Goal: Task Accomplishment & Management: Manage account settings

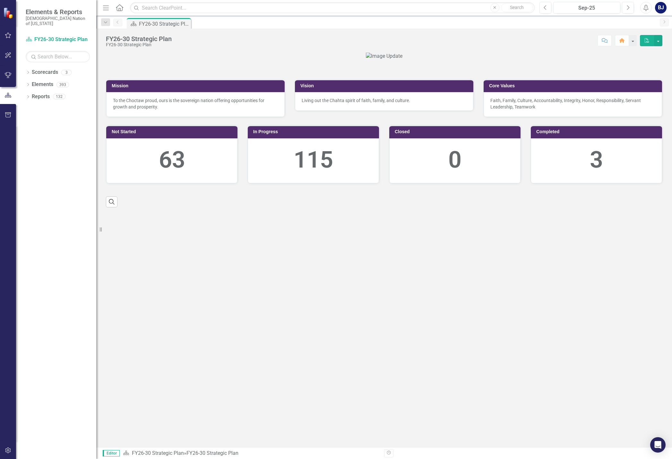
click at [9, 36] on icon "button" at bounding box center [8, 35] width 7 height 5
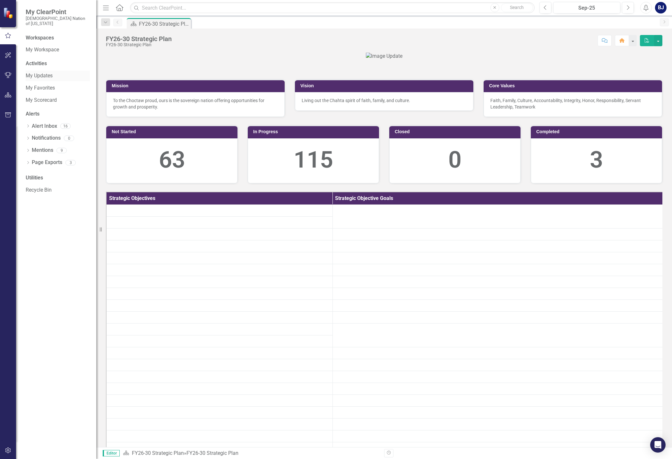
click at [45, 72] on link "My Updates" at bounding box center [58, 75] width 64 height 7
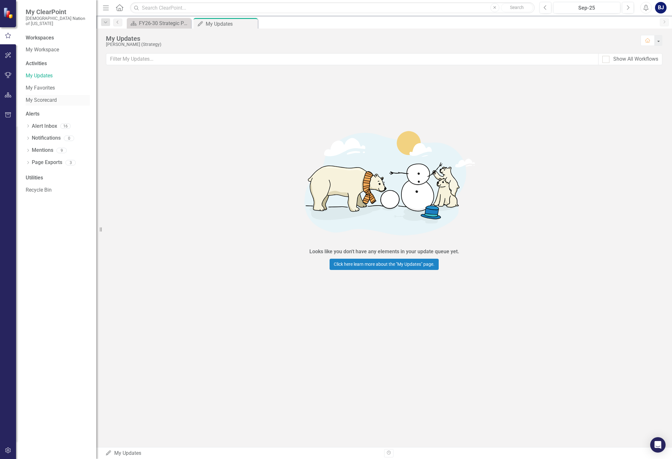
click at [39, 99] on div "My Scorecard" at bounding box center [58, 100] width 64 height 11
click at [252, 23] on icon "Close" at bounding box center [251, 23] width 6 height 5
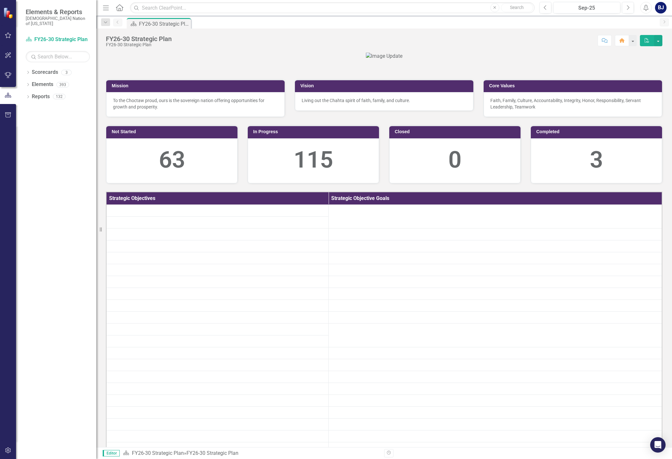
click at [6, 35] on icon "button" at bounding box center [8, 35] width 6 height 6
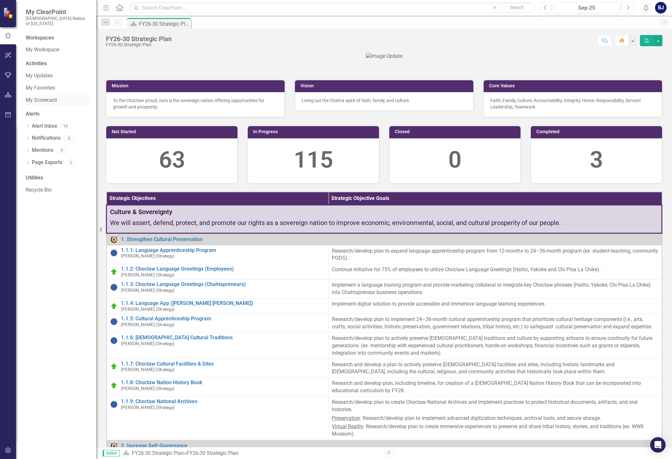
click at [40, 97] on link "My Scorecard" at bounding box center [58, 100] width 64 height 7
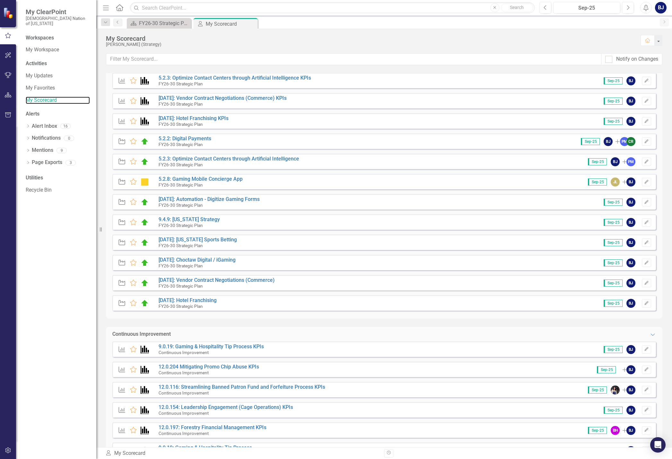
scroll to position [96, 0]
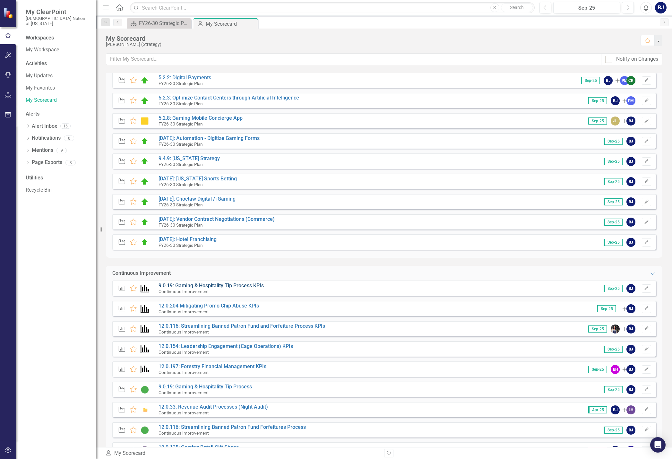
click at [241, 286] on link "9.0.19: Gaming & Hospitality Tip Process KPIs" at bounding box center [211, 285] width 105 height 6
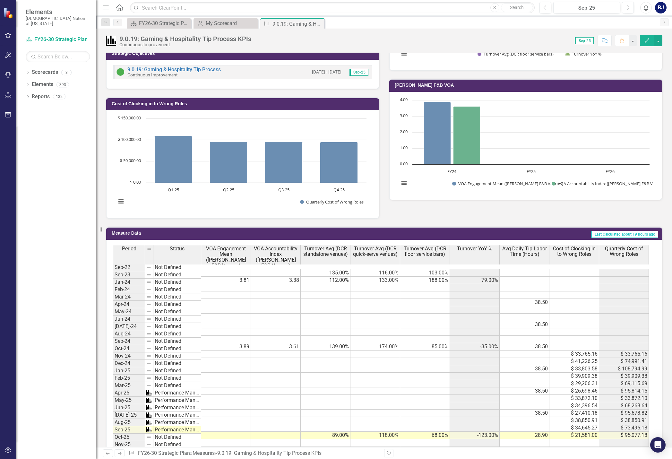
scroll to position [289, 0]
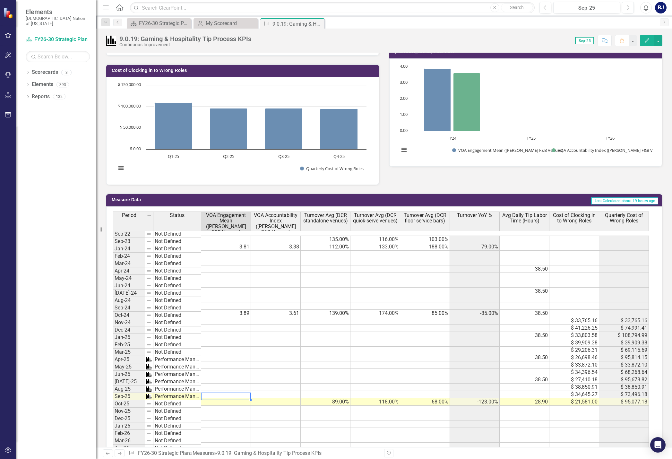
click at [233, 398] on td at bounding box center [226, 401] width 50 height 7
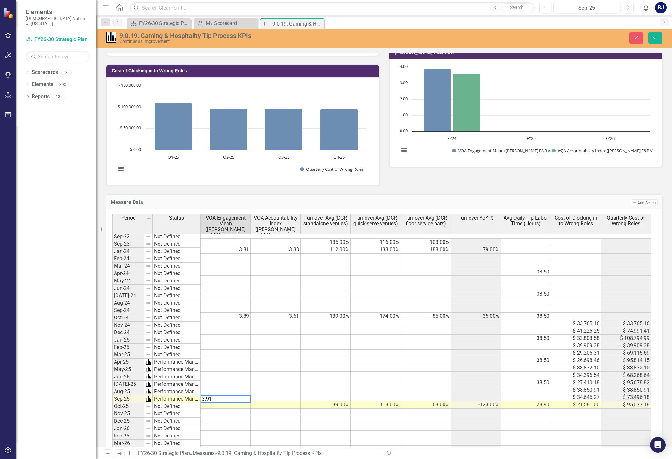
type textarea "3.91"
click at [266, 402] on td at bounding box center [276, 404] width 50 height 7
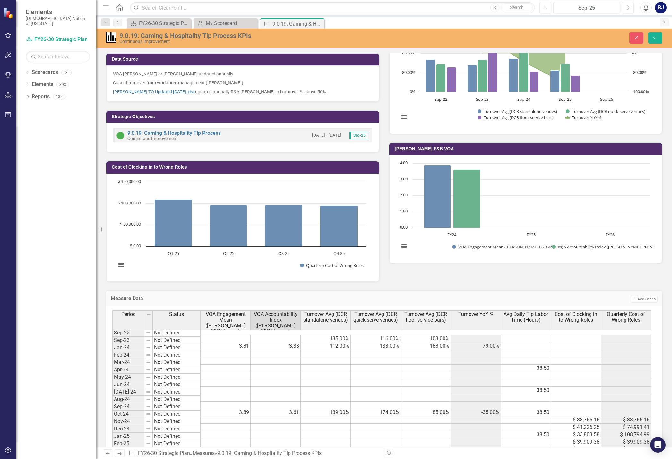
scroll to position [161, 0]
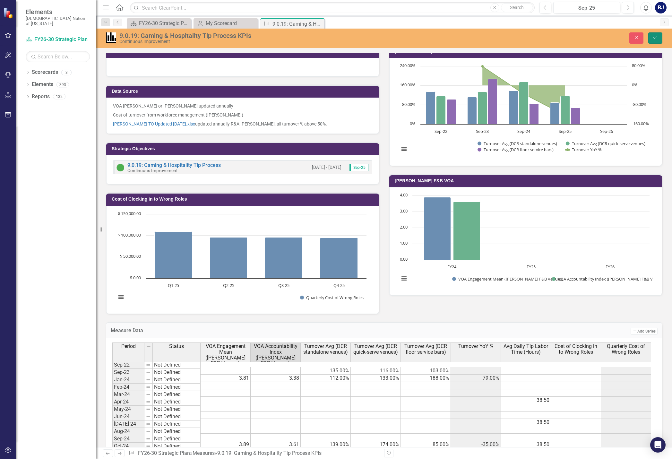
drag, startPoint x: 656, startPoint y: 38, endPoint x: 488, endPoint y: 238, distance: 261.1
click at [656, 38] on icon "Save" at bounding box center [656, 37] width 6 height 4
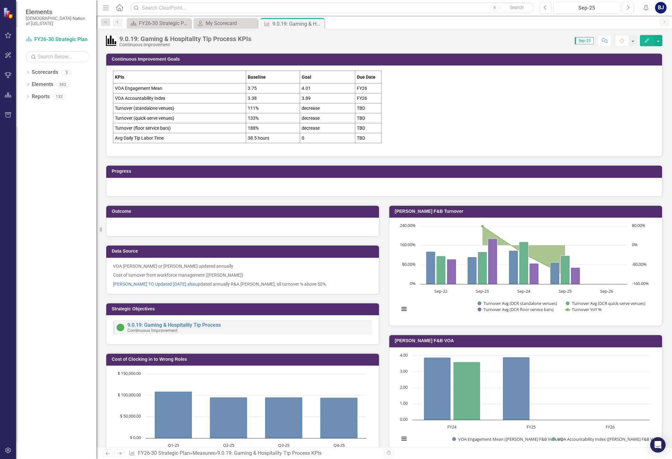
click at [320, 124] on td "decrease" at bounding box center [327, 128] width 55 height 10
click at [321, 123] on tbody "KPIs Baseline Goal Due Date VOA Engagement Mean 3.75 4.01 FY26 VOA Accountabili…" at bounding box center [247, 107] width 268 height 72
click at [318, 282] on p "Durant FB TO Updated 1.19.24.xlsx updated annually R&A Jessica Lemke, all turno…" at bounding box center [242, 284] width 259 height 8
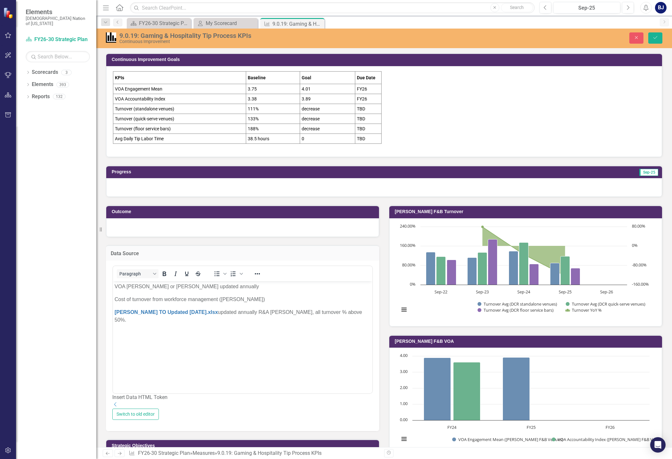
scroll to position [0, 0]
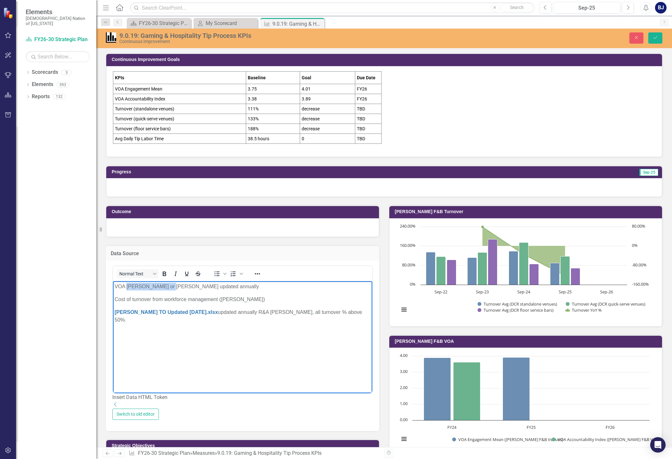
drag, startPoint x: 169, startPoint y: 286, endPoint x: 126, endPoint y: 286, distance: 42.4
click at [126, 286] on p "VOA Layla Freeman or Kasidy Miller updated annually" at bounding box center [243, 287] width 256 height 8
click at [199, 283] on p "VOA Kasidy Miller updated annually" at bounding box center [243, 287] width 256 height 8
click at [264, 298] on p "Cost of turnover from workforce management (Makenzie Cortez)" at bounding box center [243, 300] width 256 height 8
click at [115, 298] on p "Cost of turnover from workforce management (Makenzie Cortez)" at bounding box center [243, 300] width 256 height 8
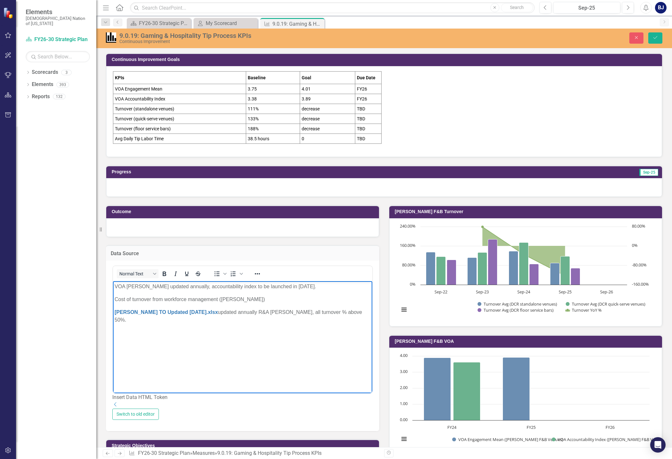
scroll to position [32, 0]
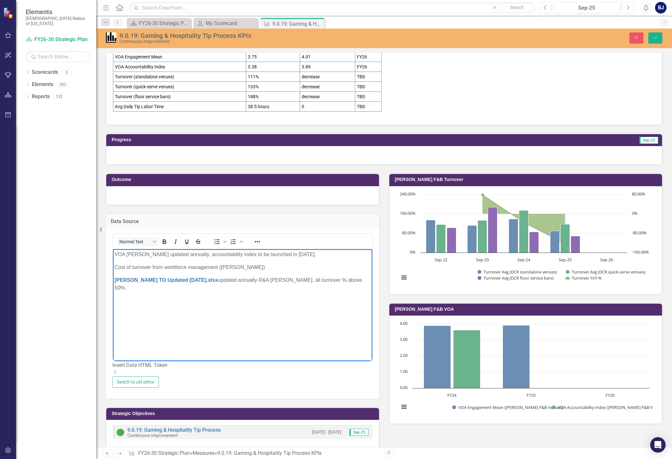
click at [119, 375] on icon "Dropdown" at bounding box center [115, 372] width 6 height 5
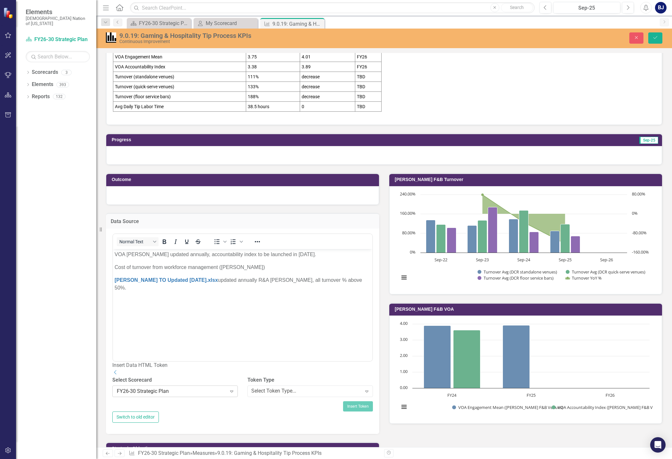
click at [230, 394] on icon "Expand" at bounding box center [232, 391] width 6 height 5
click at [119, 375] on icon "Dropdown" at bounding box center [115, 372] width 6 height 5
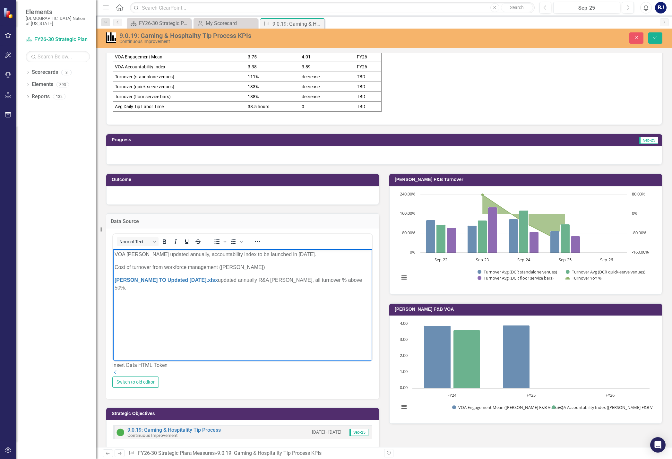
click at [264, 269] on p "Cost of turnover from workforce management (Makenzie Cortez)" at bounding box center [243, 268] width 256 height 8
drag, startPoint x: 268, startPoint y: 265, endPoint x: 95, endPoint y: 264, distance: 173.7
click at [113, 264] on html "VOA Kasidy Miller updated annually, accountability index to be launched in Apri…" at bounding box center [242, 297] width 259 height 96
click at [134, 290] on body "VOA Kasidy Miller updated annually, accountability index to be launched in Apri…" at bounding box center [242, 297] width 259 height 96
drag, startPoint x: 153, startPoint y: 267, endPoint x: 267, endPoint y: 267, distance: 114.3
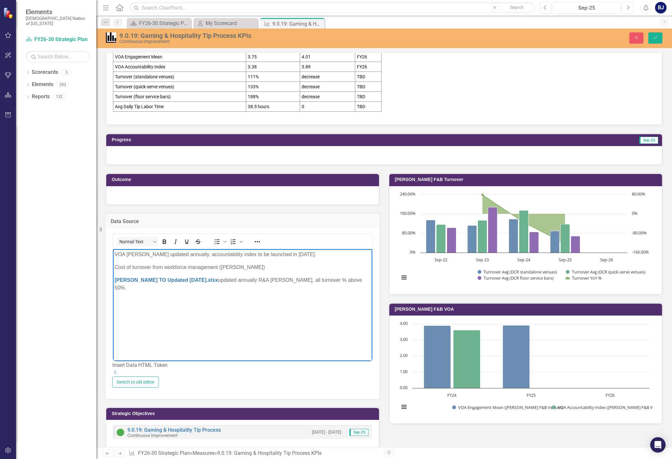
click at [267, 267] on p "Cost of turnover from workforce management (Makenzie Cortez)" at bounding box center [243, 268] width 256 height 8
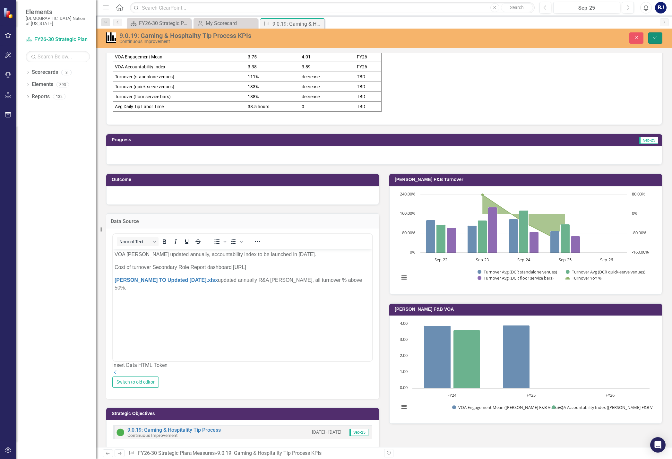
click at [661, 37] on button "Save" at bounding box center [655, 37] width 14 height 11
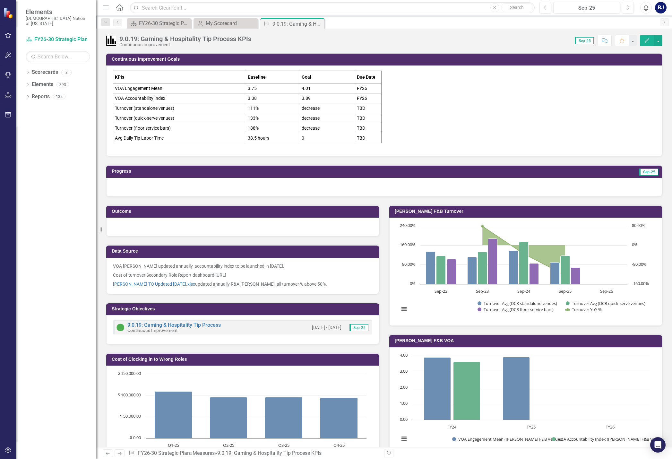
click at [164, 278] on p "Cost of turnover Secondary Role Report dashboard https://dcesrvpbi401.choctawca…" at bounding box center [242, 275] width 259 height 9
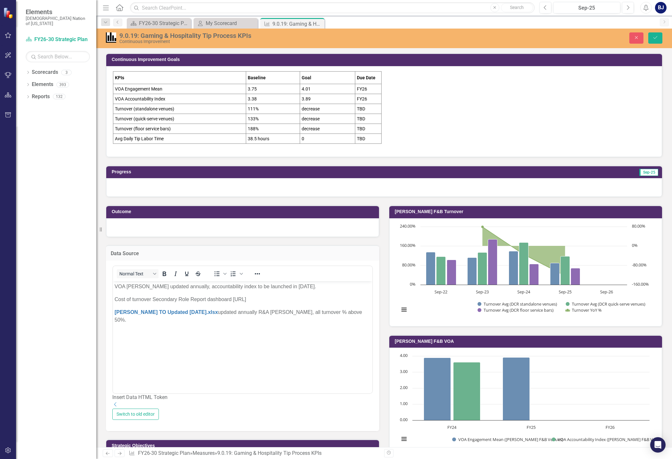
scroll to position [0, 0]
click at [257, 273] on icon "Reveal or hide additional toolbar items" at bounding box center [258, 274] width 8 height 8
click at [156, 274] on button "Normal Text" at bounding box center [138, 273] width 42 height 9
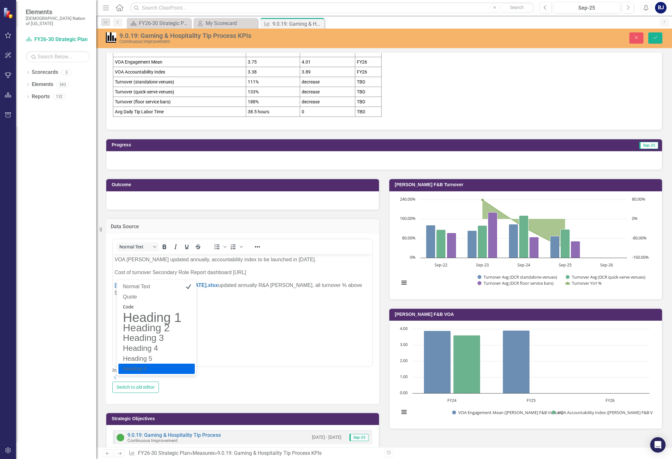
scroll to position [64, 0]
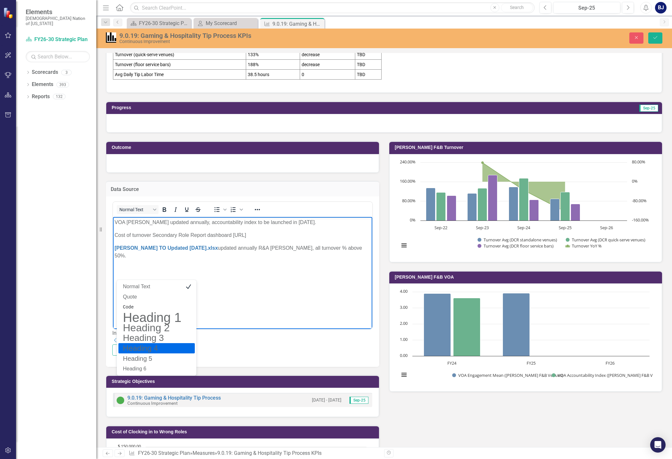
click at [241, 292] on body "VOA Kasidy Miller updated annually, accountability index to be launched in Apri…" at bounding box center [242, 265] width 259 height 96
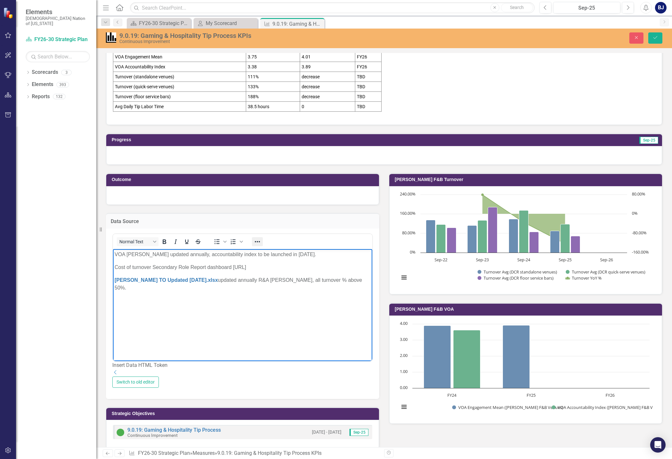
click at [254, 243] on icon "Reveal or hide additional toolbar items" at bounding box center [258, 242] width 8 height 8
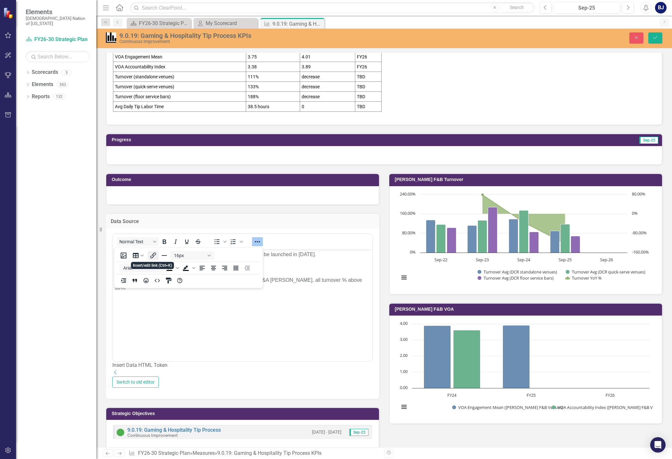
click at [153, 254] on icon "Insert/edit link" at bounding box center [153, 256] width 6 height 6
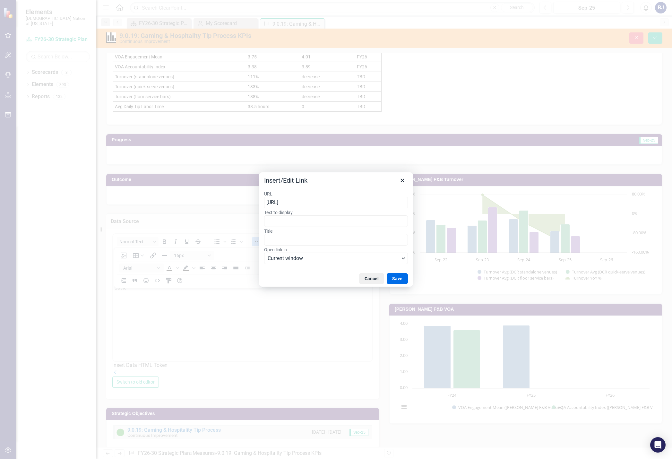
scroll to position [0, 230]
type input "https://dcesrvpbi401.choctawcasinos.local/Reports_PBI/powerbi/Strategic%20Devel…"
click at [318, 250] on label "Open link in..." at bounding box center [336, 250] width 144 height 6
click at [318, 253] on button "Current window" at bounding box center [336, 259] width 144 height 12
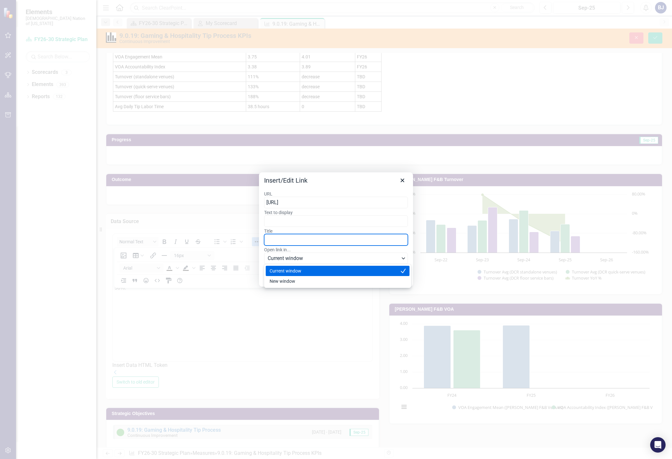
click at [292, 240] on input "Title" at bounding box center [336, 240] width 144 height 12
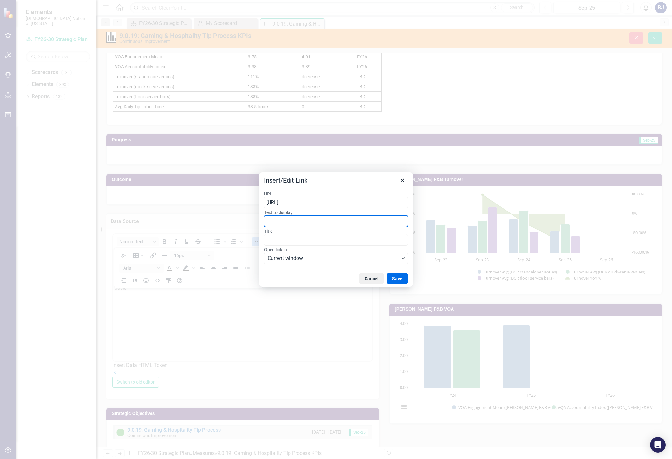
scroll to position [0, 230]
drag, startPoint x: 266, startPoint y: 221, endPoint x: 416, endPoint y: 217, distance: 149.6
click at [416, 217] on div "Insert/Edit Link URL https://dcesrvpbi401.choctawcasinos.local/Reports_PBI/powe…" at bounding box center [336, 229] width 672 height 459
type input "https://dcesrvpbi401.choctawcasinos.local/Reports_PBI/powerbi/Strategic%20Devel…"
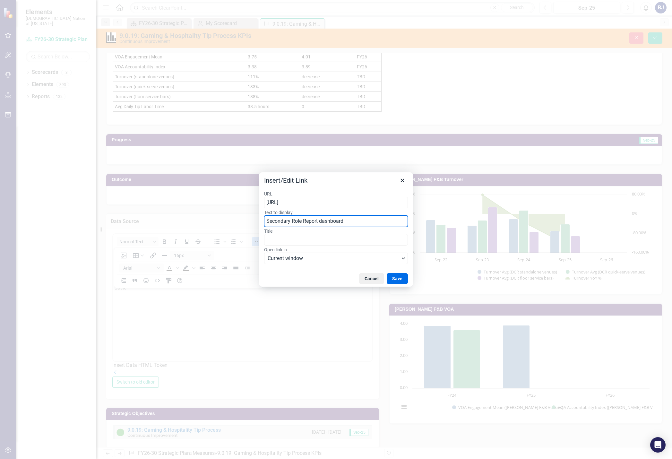
type input "Secondary Role Report dashboard"
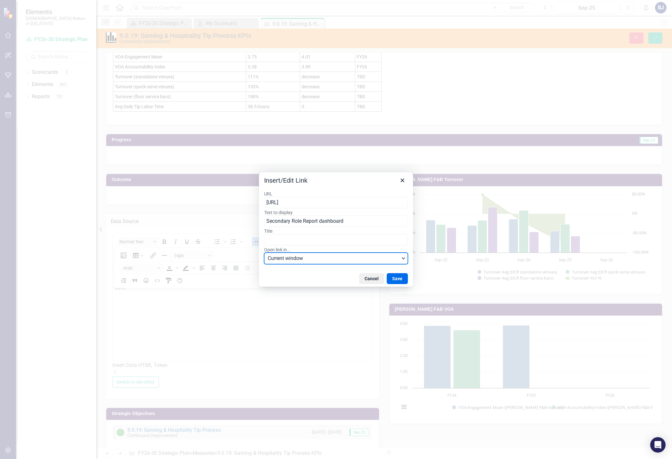
click at [395, 260] on span "Current window" at bounding box center [334, 259] width 132 height 8
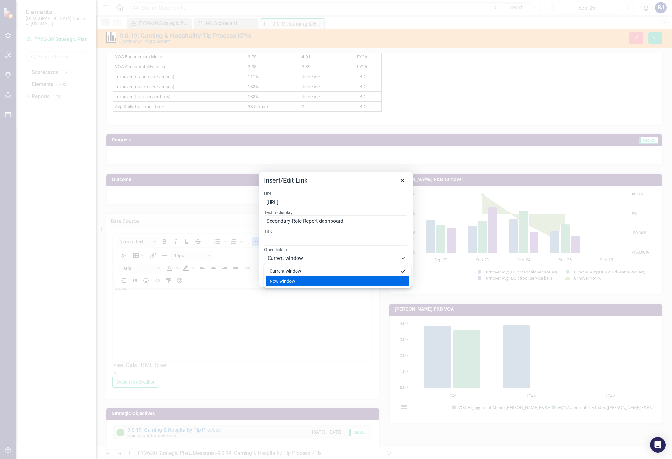
click at [291, 284] on div "New window" at bounding box center [333, 281] width 127 height 8
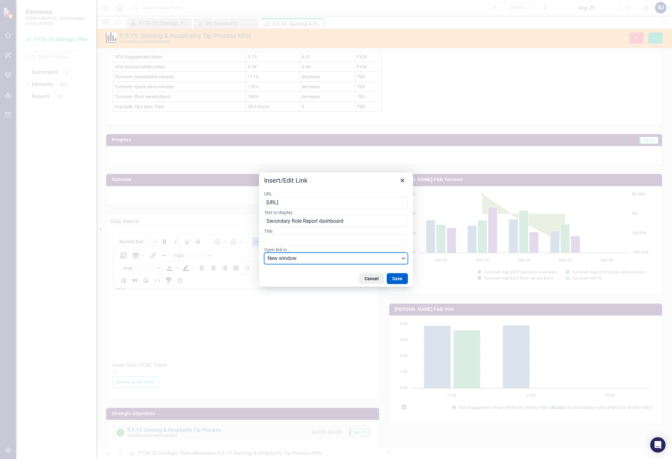
click at [394, 276] on button "Save" at bounding box center [397, 278] width 21 height 11
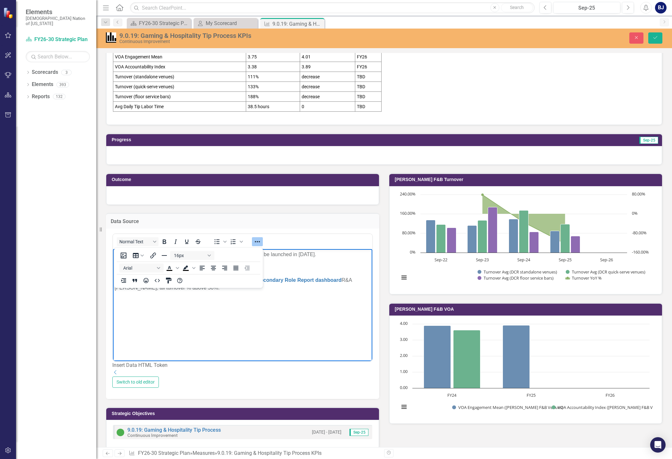
click at [229, 315] on body "VOA Kasidy Miller updated annually, accountability index to be launched in Apri…" at bounding box center [242, 297] width 259 height 96
click at [257, 283] on link "Secondary Role Report dashboard" at bounding box center [299, 279] width 84 height 5
drag, startPoint x: 319, startPoint y: 294, endPoint x: 301, endPoint y: 277, distance: 24.5
click at [301, 277] on body "VOA Kasidy Miller updated annually, accountability index to be launched in Apri…" at bounding box center [242, 297] width 259 height 96
click at [309, 283] on link "Secondary Role Report dashboard" at bounding box center [299, 279] width 84 height 5
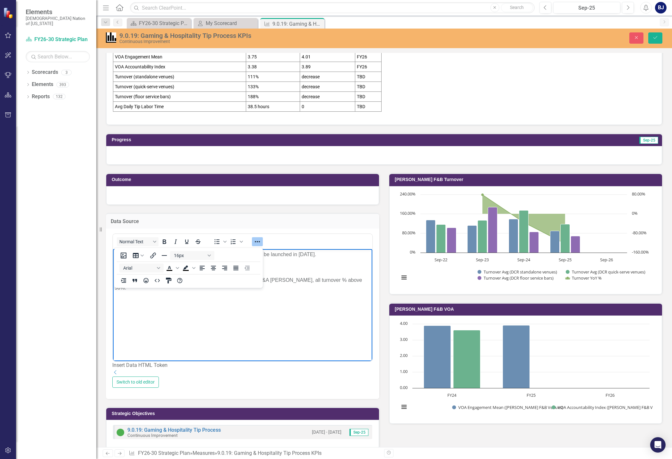
click at [261, 316] on body "VOA Kasidy Miller updated annually, accountability index to be launched in Apri…" at bounding box center [242, 297] width 259 height 96
click at [321, 271] on p "Cost of turnover Secondary Role Report dashboard https://dcesrvpbi401.choctawca…" at bounding box center [243, 268] width 256 height 8
click at [256, 246] on icon "Reveal or hide additional toolbar items" at bounding box center [258, 242] width 8 height 8
drag, startPoint x: 238, startPoint y: 282, endPoint x: 113, endPoint y: 277, distance: 124.3
click at [113, 277] on body "VOA Kasidy Miller updated annually, accountability index to be launched in Apri…" at bounding box center [242, 297] width 259 height 96
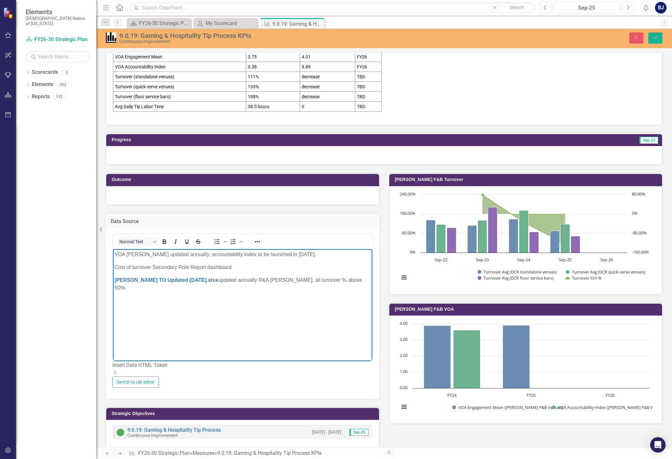
drag, startPoint x: 152, startPoint y: 266, endPoint x: 237, endPoint y: 263, distance: 84.5
click at [237, 263] on body "VOA Kasidy Miller updated annually, accountability index to be launched in Apri…" at bounding box center [242, 297] width 259 height 96
click at [254, 244] on icon "Reveal or hide additional toolbar items" at bounding box center [258, 242] width 8 height 8
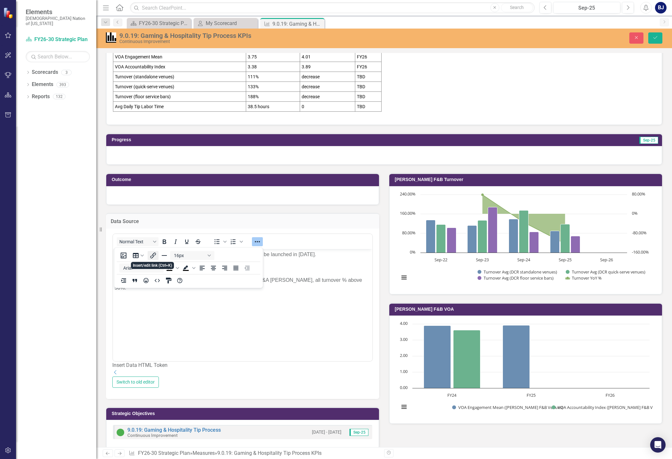
click at [154, 257] on icon "Insert/edit link" at bounding box center [153, 256] width 8 height 8
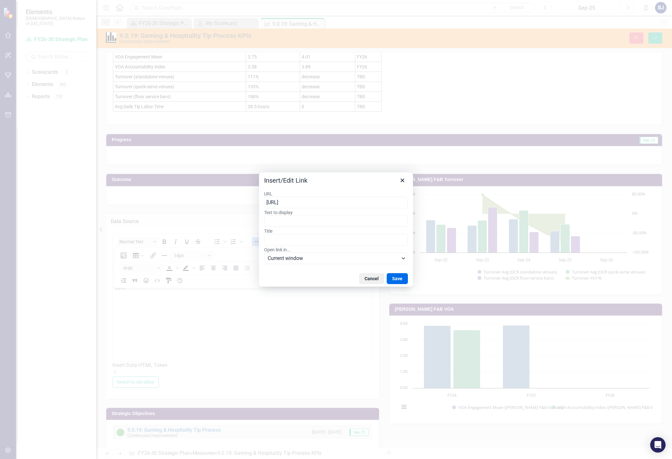
scroll to position [0, 230]
type input "https://dcesrvpbi401.choctawcasinos.local/Reports_PBI/powerbi/Strategic%20Devel…"
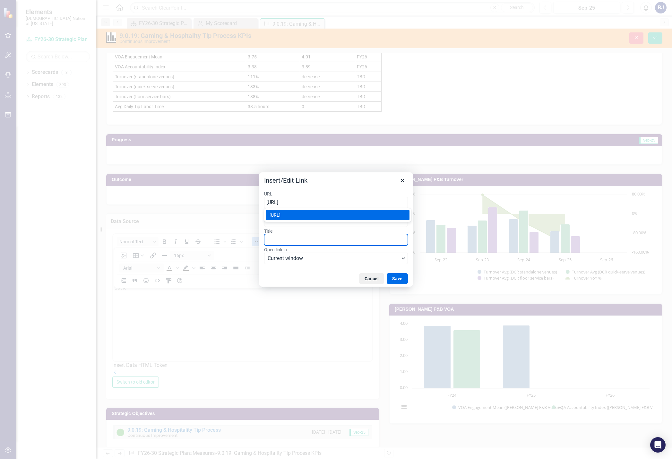
click at [278, 242] on input "Title" at bounding box center [336, 240] width 144 height 12
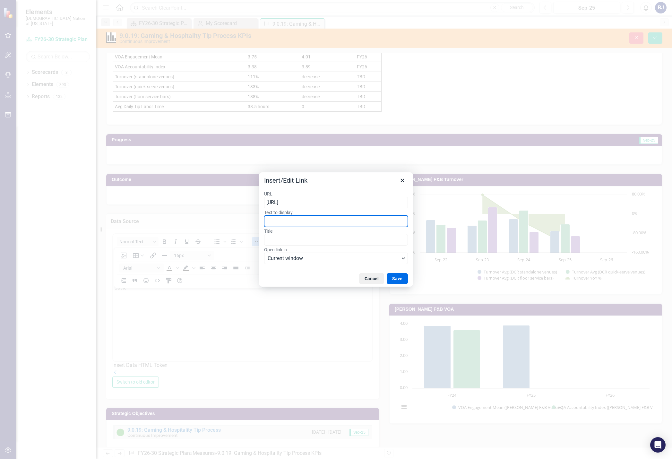
drag, startPoint x: 267, startPoint y: 221, endPoint x: 436, endPoint y: 217, distance: 169.6
click at [436, 217] on div "Insert/Edit Link URL https://dcesrvpbi401.choctawcasinos.local/Reports_PBI/powe…" at bounding box center [336, 229] width 672 height 459
type input "Secondary Role Report dashboard"
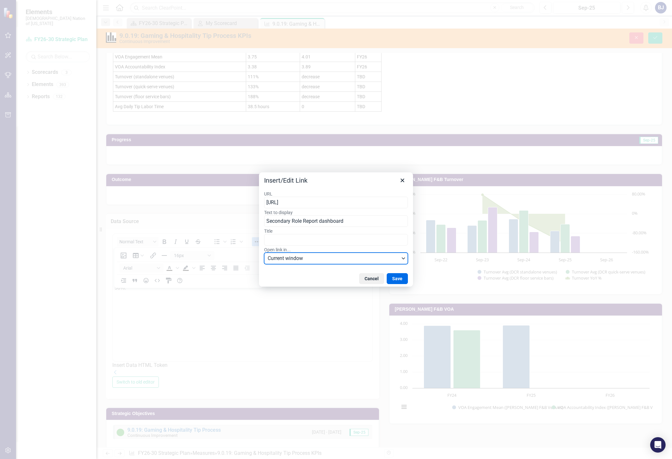
click at [400, 257] on button "Current window" at bounding box center [336, 259] width 144 height 12
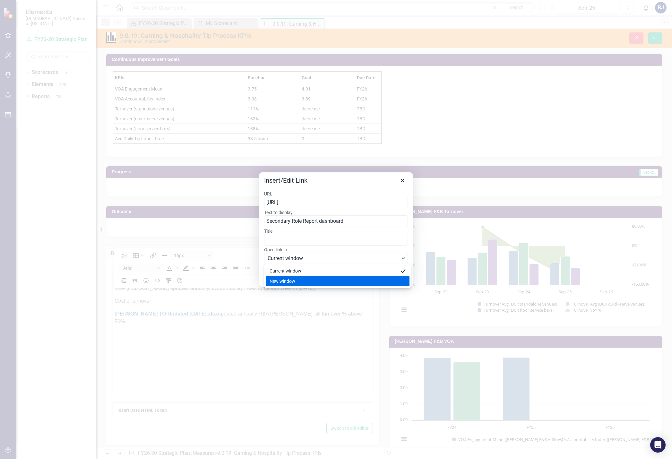
scroll to position [32, 0]
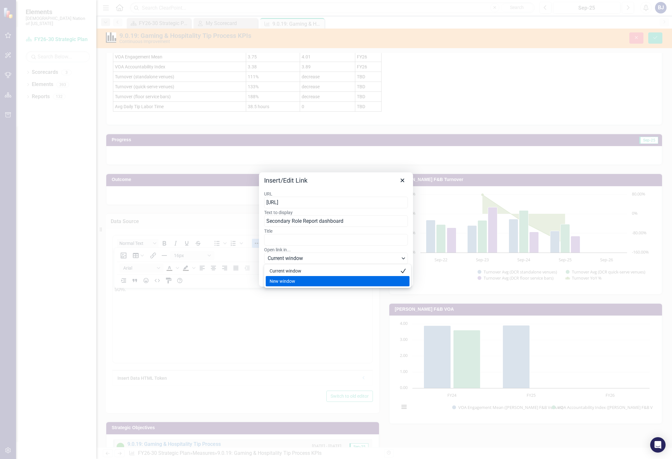
click at [313, 283] on div "New window" at bounding box center [333, 281] width 127 height 8
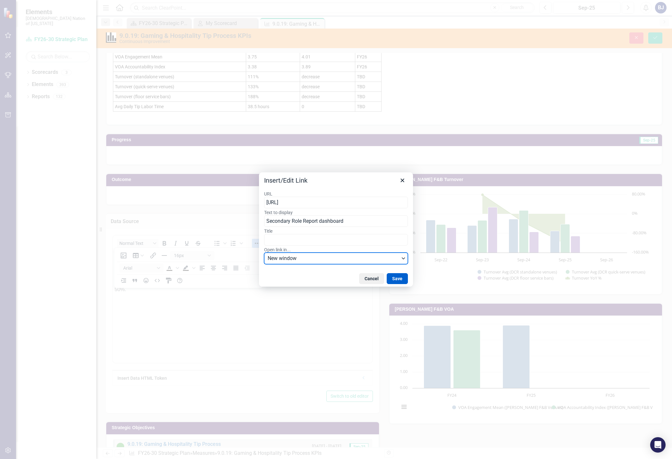
click at [400, 280] on button "Save" at bounding box center [397, 278] width 21 height 11
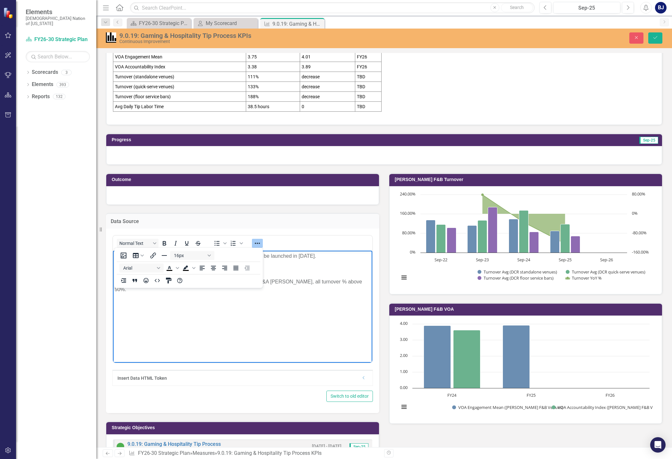
click at [244, 304] on body "VOA Kasidy Miller updated annually, accountability index to be launched in Apri…" at bounding box center [242, 299] width 259 height 96
click at [258, 239] on button "Reveal or hide additional toolbar items" at bounding box center [257, 243] width 11 height 9
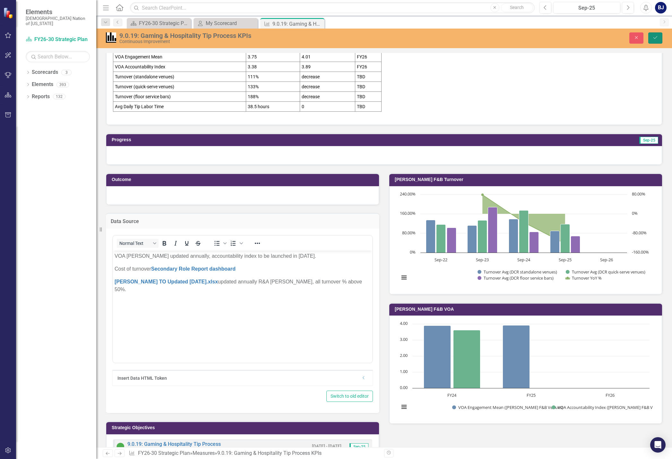
click at [657, 39] on icon "Save" at bounding box center [656, 37] width 6 height 4
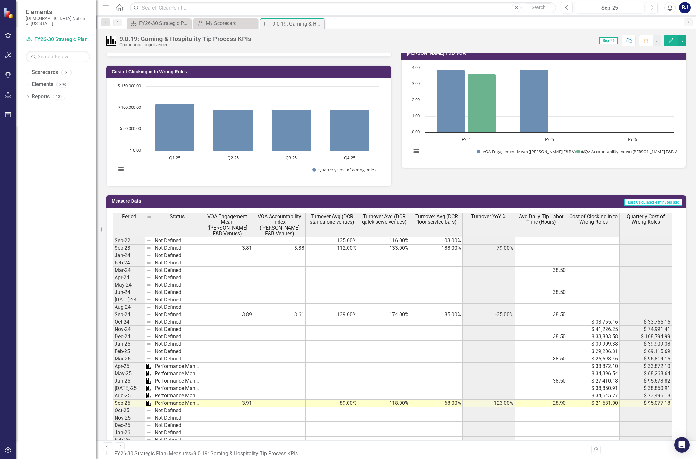
scroll to position [90, 0]
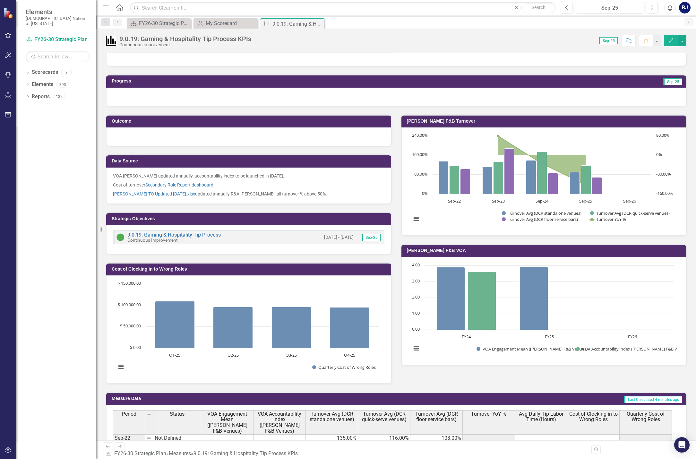
click at [221, 29] on div "9.0.19: Gaming & Hospitality Tip Process KPIs Continuous Improvement Score: 0.0…" at bounding box center [396, 38] width 600 height 19
click at [219, 25] on div "My Scorecard" at bounding box center [227, 23] width 42 height 8
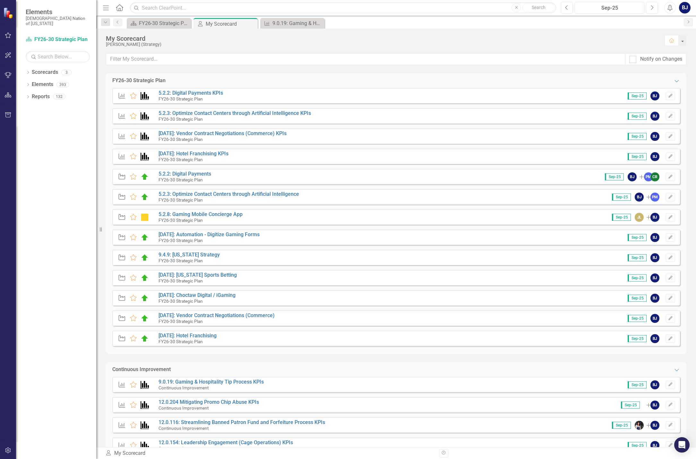
scroll to position [32, 0]
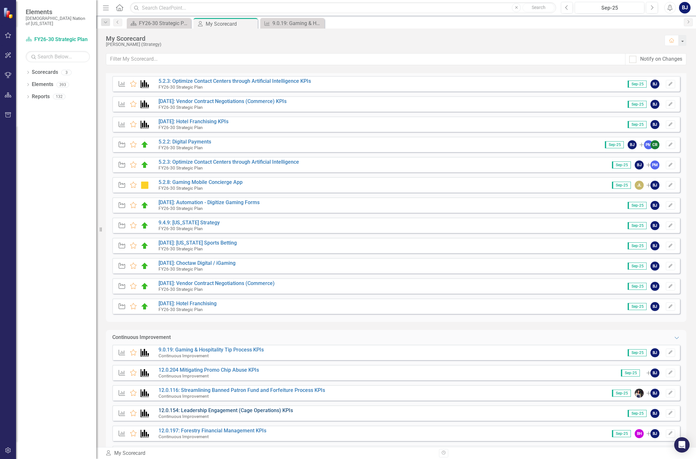
click at [266, 408] on link "12.0.154: Leadership Engagement (Cage Operations) KPIs" at bounding box center [226, 410] width 135 height 6
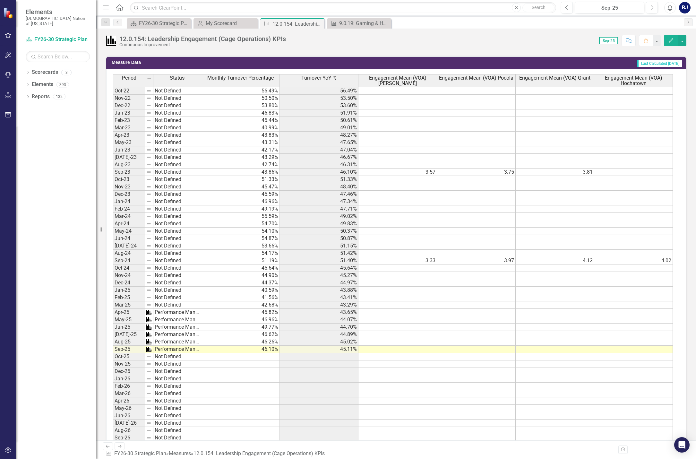
scroll to position [431, 0]
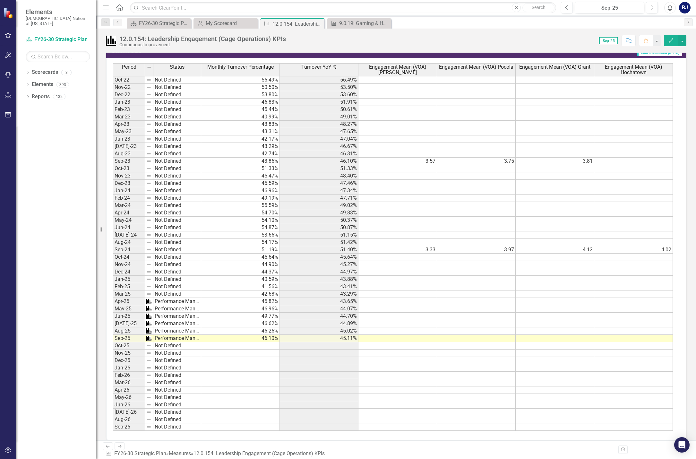
click at [423, 339] on td at bounding box center [398, 338] width 79 height 7
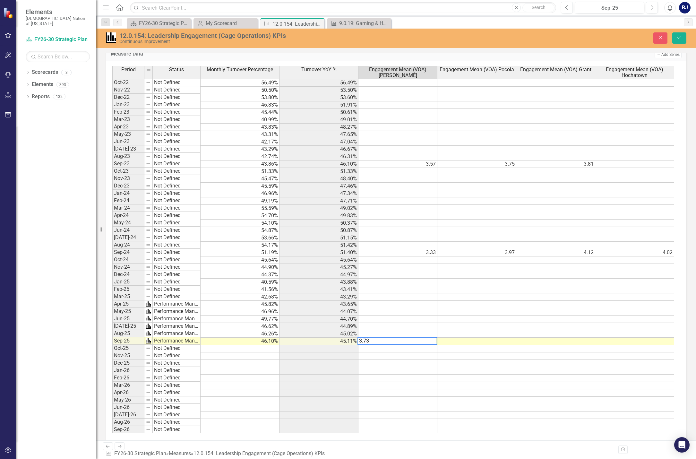
type textarea "3.73"
click at [472, 346] on td at bounding box center [477, 348] width 79 height 7
click at [469, 341] on td at bounding box center [477, 341] width 79 height 7
click at [470, 340] on td at bounding box center [477, 341] width 79 height 7
type textarea "3.75"
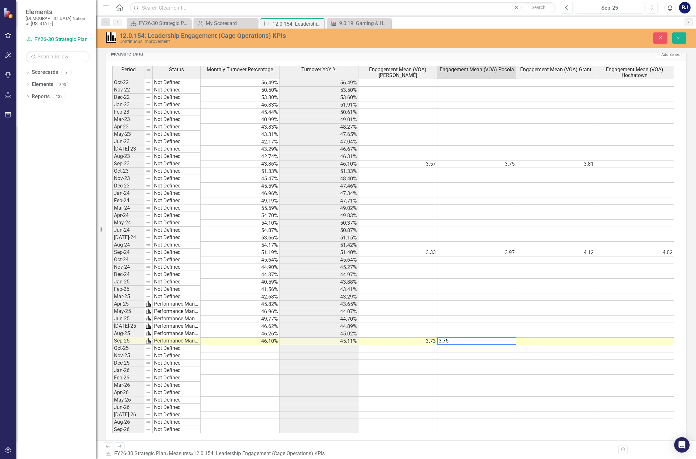
click at [557, 341] on td at bounding box center [556, 341] width 79 height 7
click at [570, 342] on td at bounding box center [556, 341] width 79 height 7
type textarea "4.05"
click at [648, 340] on td at bounding box center [634, 341] width 79 height 7
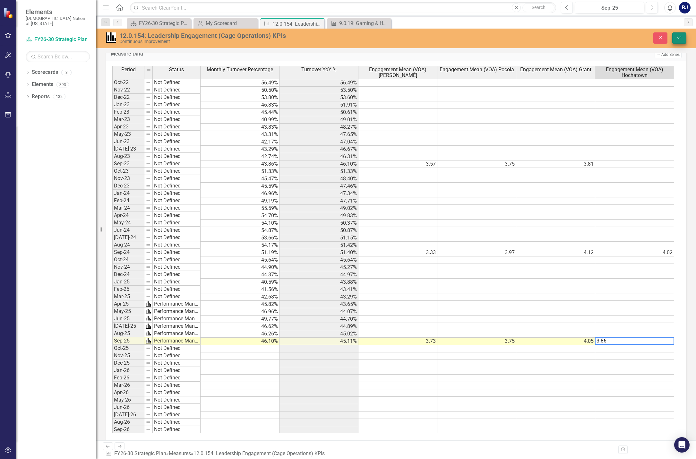
type textarea "3.86"
click at [672, 35] on button "Save" at bounding box center [680, 37] width 14 height 11
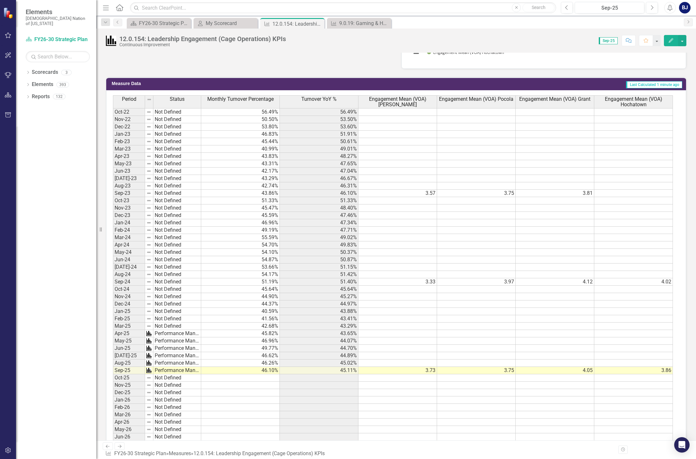
scroll to position [143, 0]
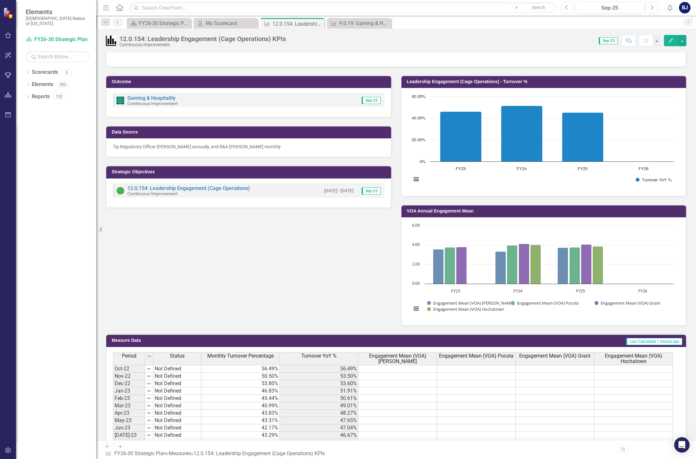
click at [672, 40] on icon "Edit" at bounding box center [671, 40] width 6 height 4
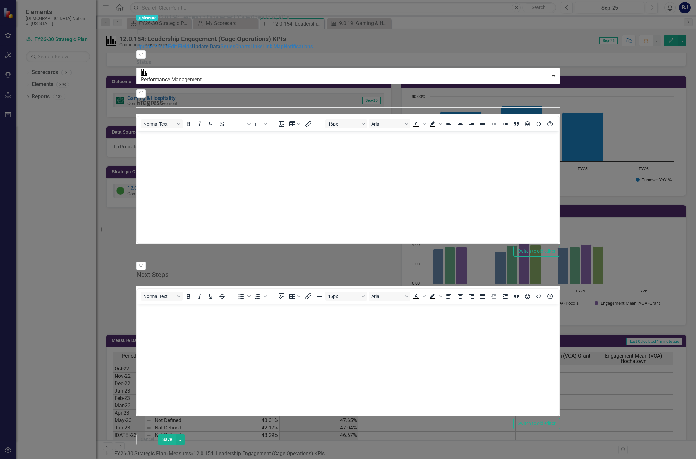
scroll to position [0, 0]
click at [221, 49] on link "Series" at bounding box center [228, 46] width 15 height 6
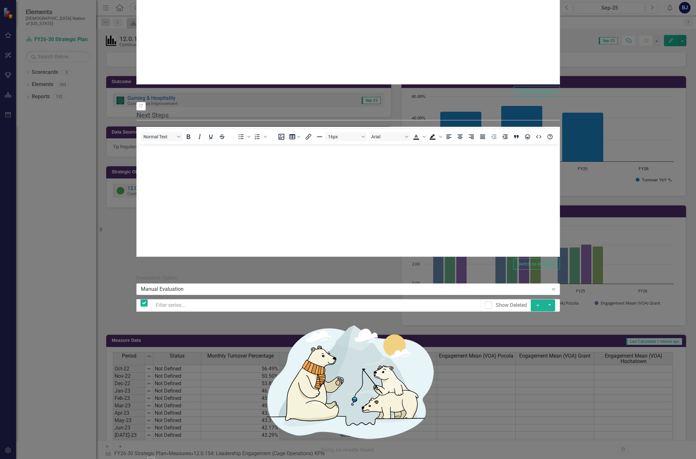
checkbox input "false"
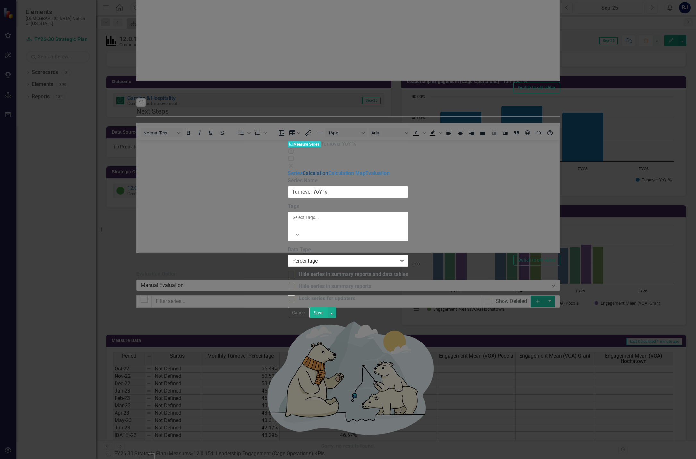
click at [303, 170] on link "Calculation" at bounding box center [316, 173] width 26 height 6
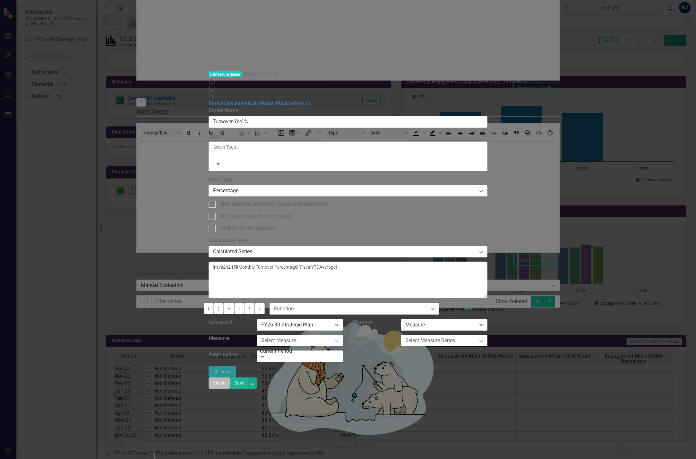
click at [230, 389] on button "Cancel" at bounding box center [220, 383] width 22 height 11
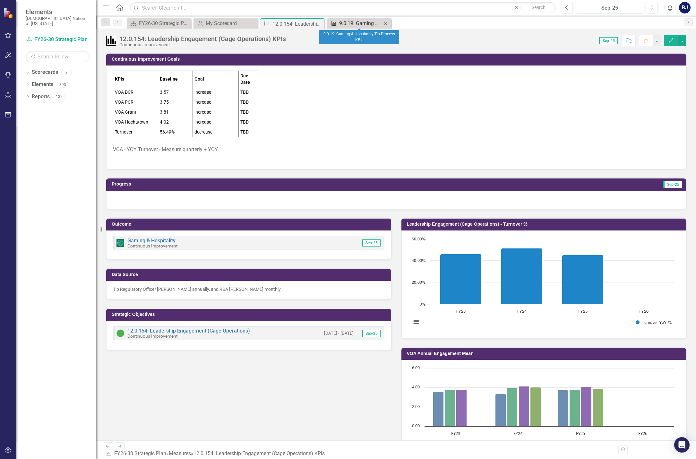
click at [350, 21] on div "9.0.19: Gaming & Hospitality Tip Process KPIs" at bounding box center [360, 23] width 42 height 8
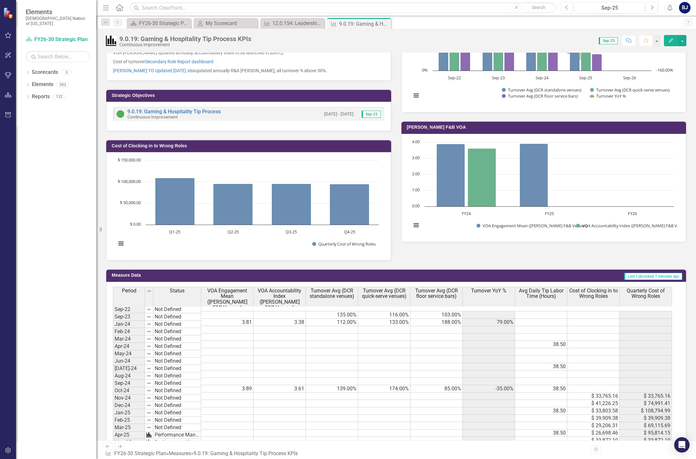
scroll to position [26, 0]
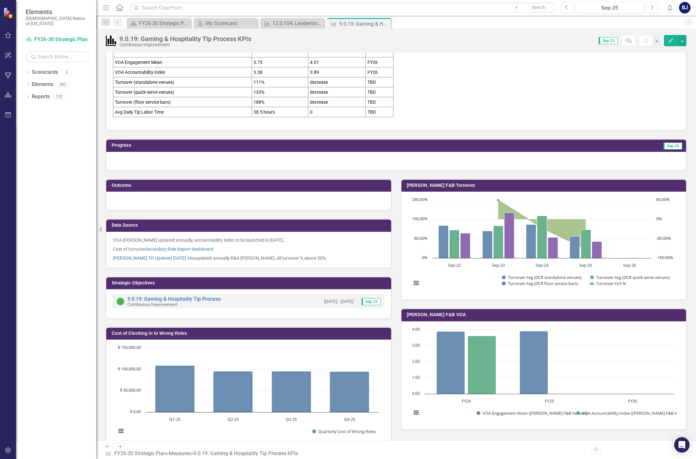
click at [672, 39] on icon "Edit" at bounding box center [671, 40] width 6 height 4
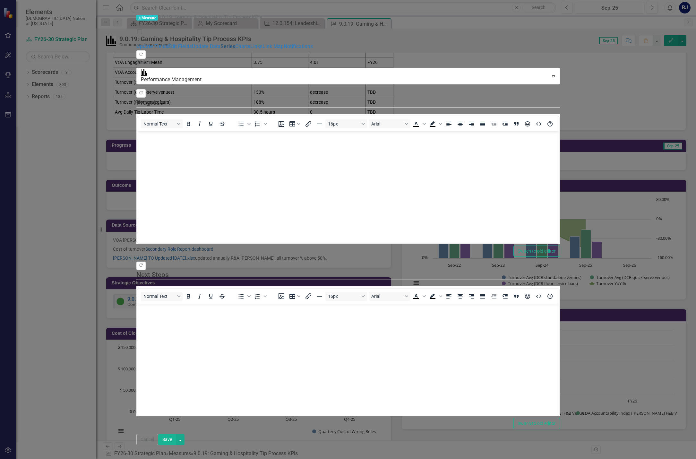
drag, startPoint x: 91, startPoint y: 63, endPoint x: 94, endPoint y: 62, distance: 3.7
click at [221, 49] on link "Series" at bounding box center [228, 46] width 15 height 6
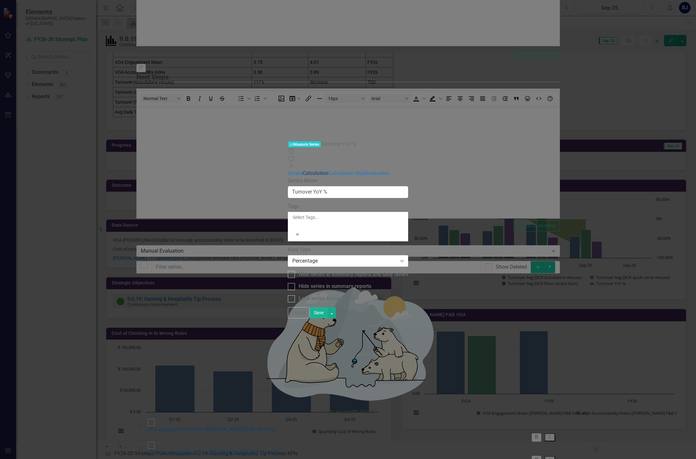
click at [303, 170] on link "Calculation" at bounding box center [316, 173] width 26 height 6
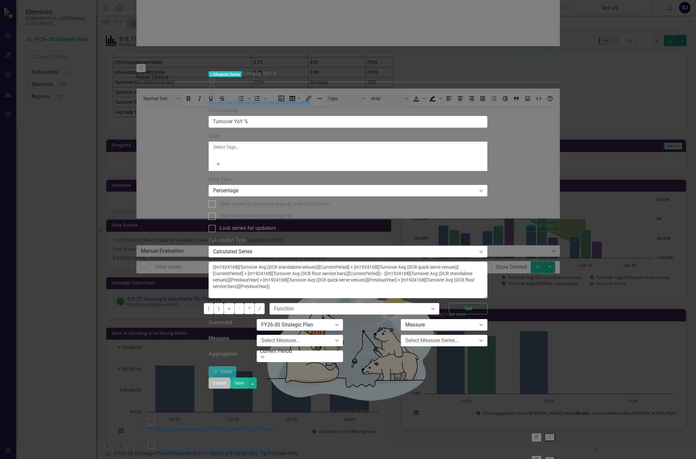
click at [230, 389] on button "Cancel" at bounding box center [220, 383] width 22 height 11
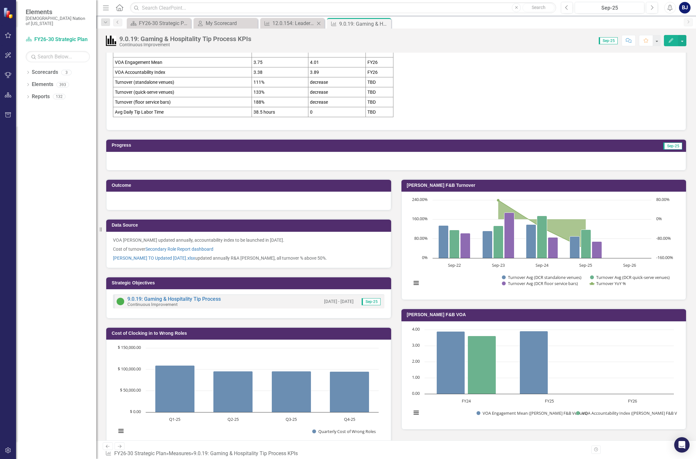
click at [300, 18] on div "Measure 12.0.154: Leadership Engagement (Cage Operations) KPIs Close" at bounding box center [292, 23] width 64 height 11
click at [300, 20] on div "12.0.154: Leadership Engagement (Cage Operations) KPIs" at bounding box center [294, 23] width 42 height 8
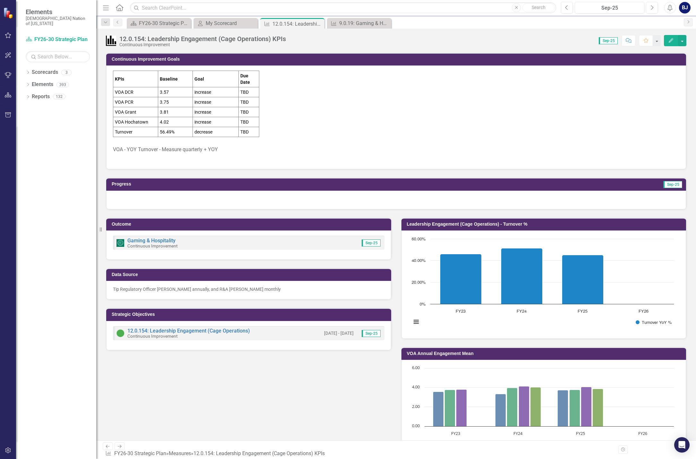
click at [671, 41] on icon "Edit" at bounding box center [671, 40] width 6 height 4
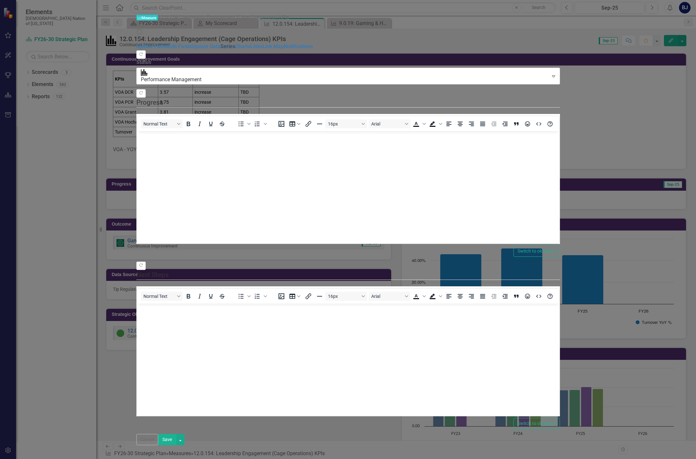
click at [221, 49] on link "Series" at bounding box center [228, 46] width 15 height 6
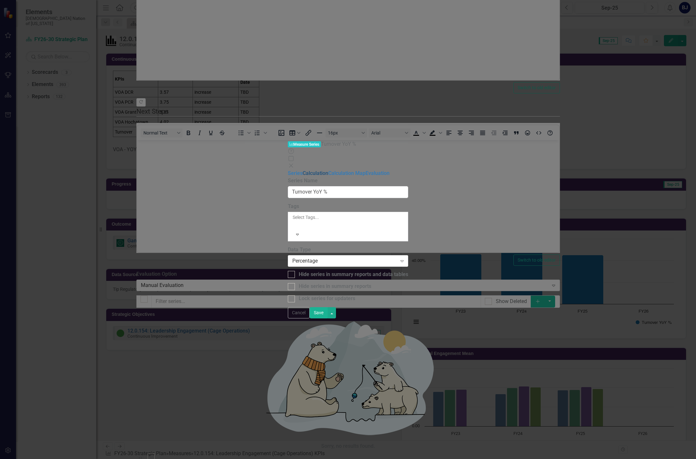
click at [303, 170] on link "Calculation" at bounding box center [316, 173] width 26 height 6
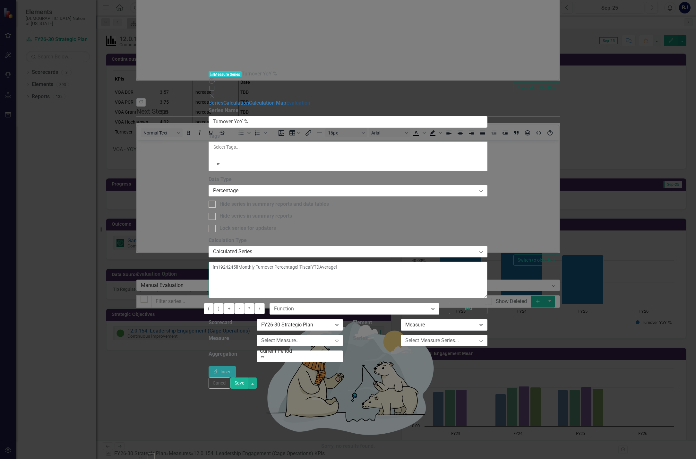
drag, startPoint x: 430, startPoint y: 51, endPoint x: 166, endPoint y: 56, distance: 264.9
click at [209, 100] on div "Series Calculation Calculation Map Evaluation From this page, you can edit the …" at bounding box center [348, 239] width 279 height 278
click at [487, 335] on div "Expand" at bounding box center [481, 340] width 12 height 10
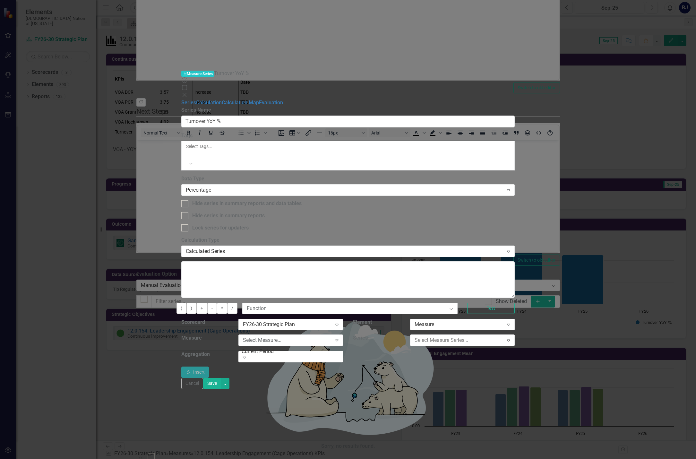
click at [565, 459] on div "Monthly Turnover Percentage" at bounding box center [348, 462] width 696 height 7
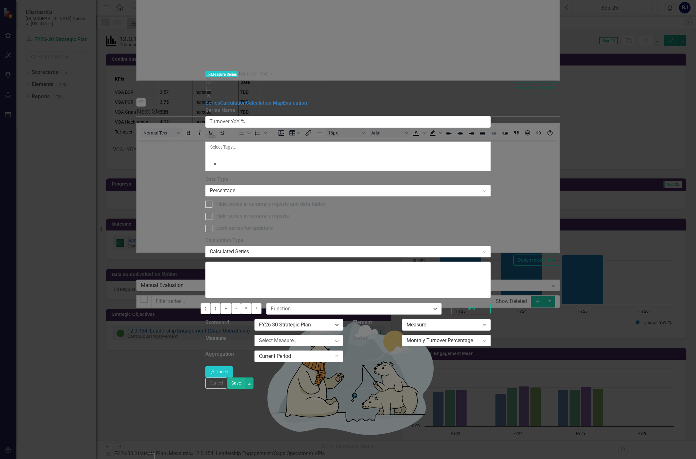
click at [332, 337] on div "Select Measure..." at bounding box center [295, 340] width 73 height 7
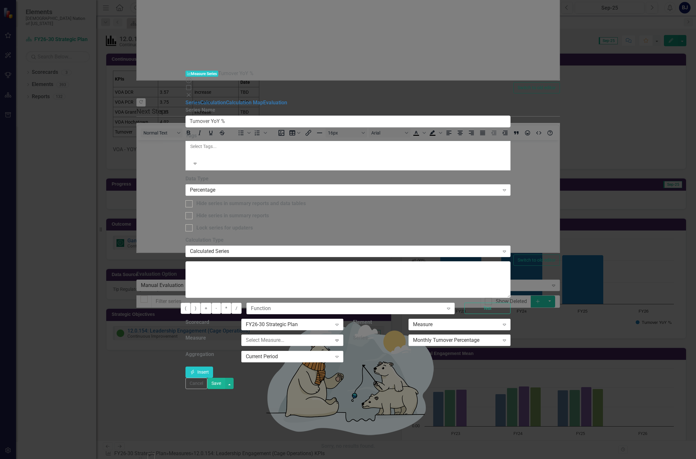
click at [511, 367] on div "Insert Insert" at bounding box center [348, 372] width 325 height 11
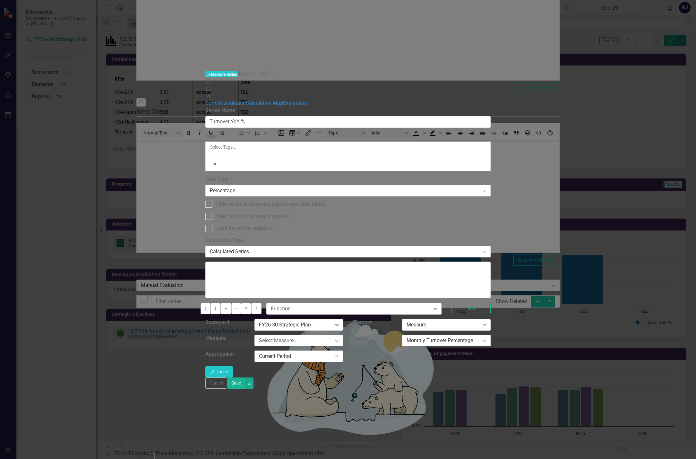
click at [343, 351] on div "Current Period Expand" at bounding box center [299, 357] width 89 height 12
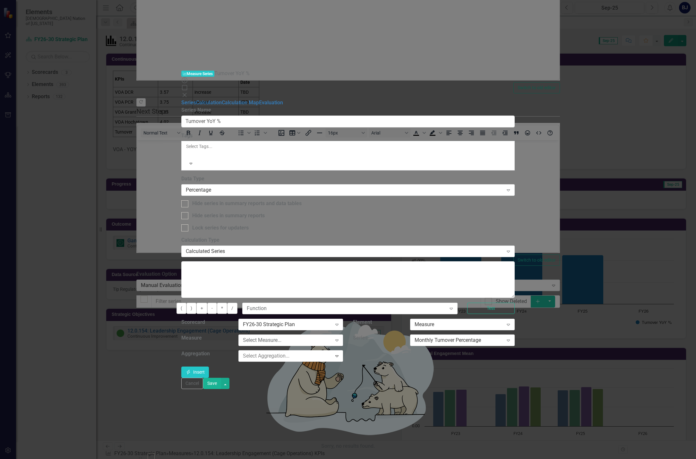
click at [369, 459] on div "Current Period" at bounding box center [349, 464] width 686 height 7
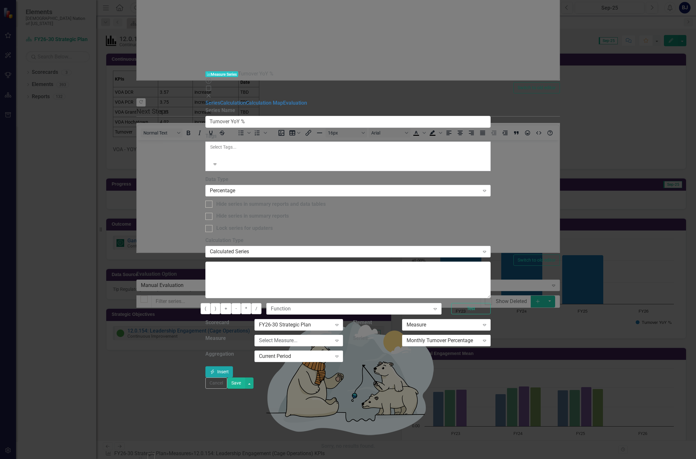
click at [233, 366] on button "Insert Insert" at bounding box center [219, 371] width 28 height 11
click at [332, 353] on div "Current Period" at bounding box center [295, 356] width 73 height 7
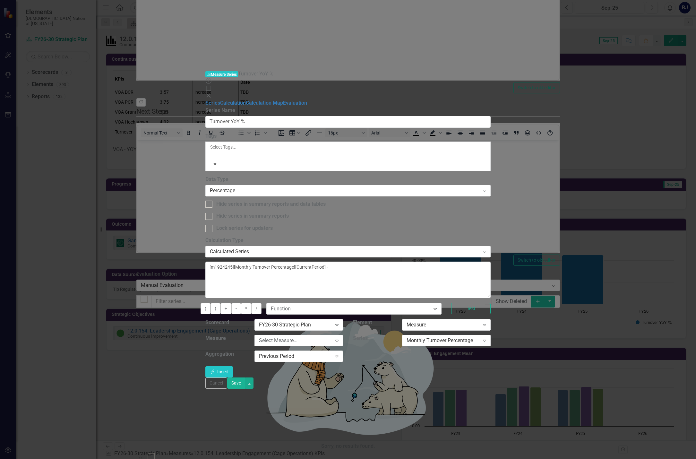
click at [343, 351] on div "Previous Period Expand" at bounding box center [299, 357] width 89 height 12
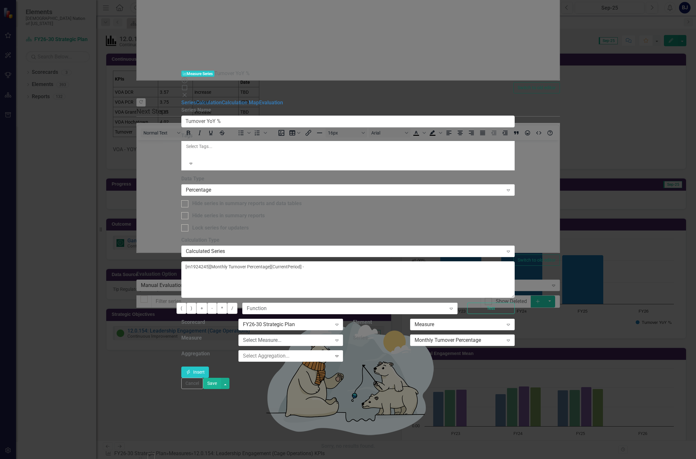
scroll to position [11, 0]
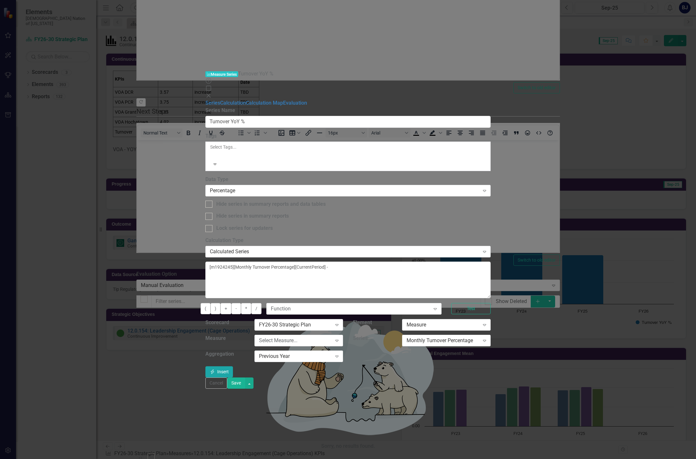
click at [214, 369] on icon "button" at bounding box center [213, 371] width 4 height 4
type textarea "[m1924245][Monthly Turnover Percentage][CurrentPeriod] - [m1924245][Monthly Tur…"
click at [491, 303] on button "Test" at bounding box center [470, 308] width 39 height 11
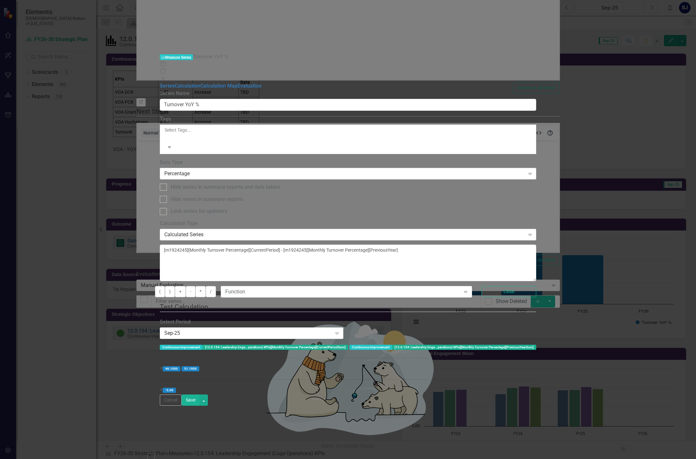
click at [200, 406] on button "Save" at bounding box center [191, 400] width 18 height 11
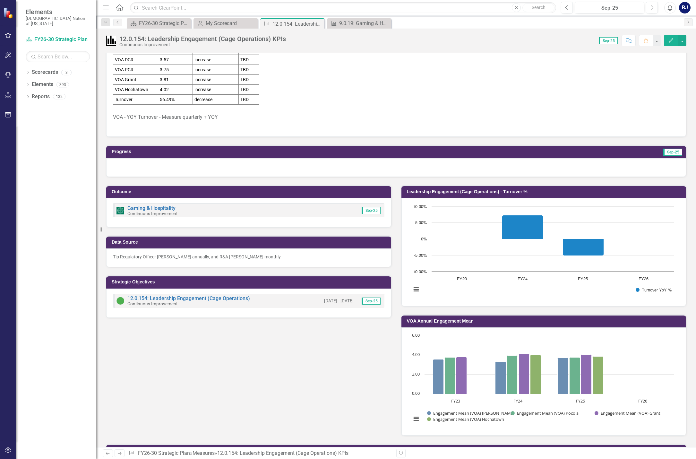
scroll to position [32, 0]
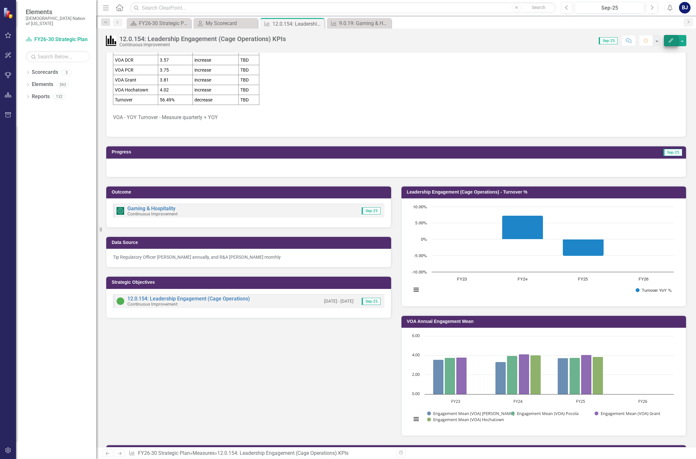
click at [672, 39] on icon "Edit" at bounding box center [671, 40] width 6 height 4
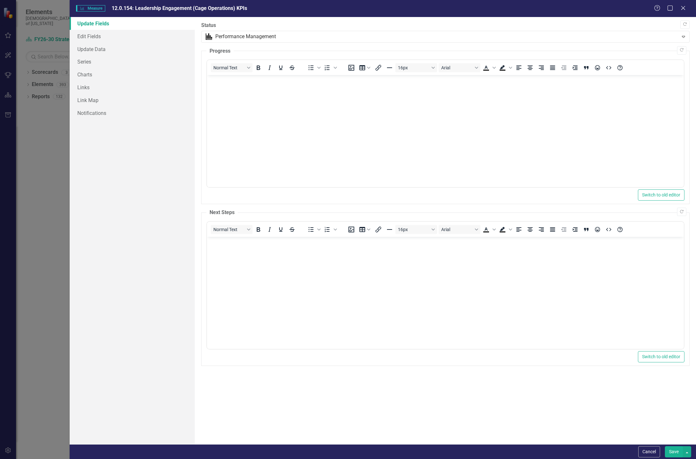
scroll to position [0, 0]
click at [96, 72] on link "Charts" at bounding box center [132, 74] width 125 height 13
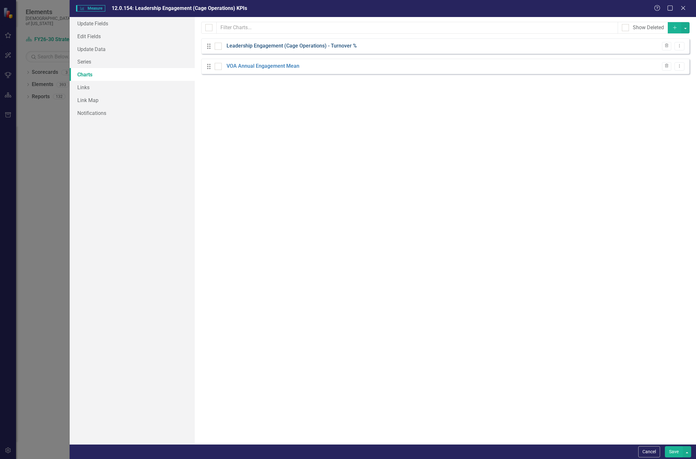
click at [263, 45] on link "Leadership Engagement (Cage Operations) - Turnover %" at bounding box center [292, 45] width 130 height 7
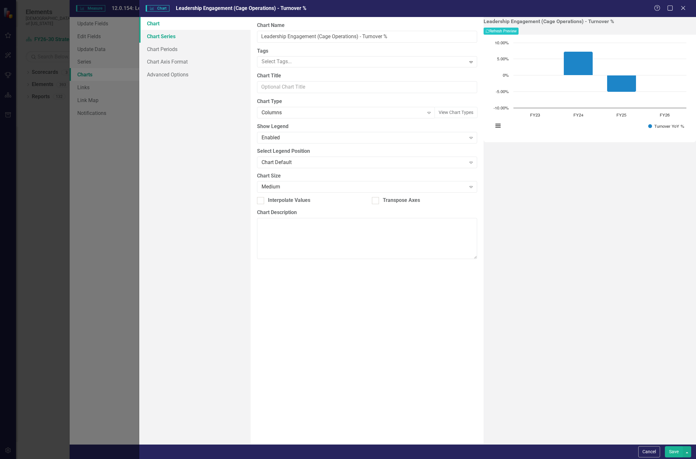
click at [171, 36] on link "Chart Series" at bounding box center [194, 36] width 111 height 13
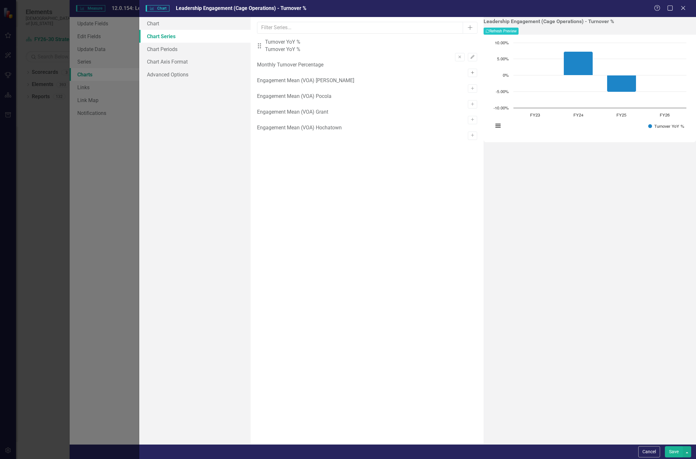
click at [470, 71] on icon "Activate" at bounding box center [472, 73] width 5 height 4
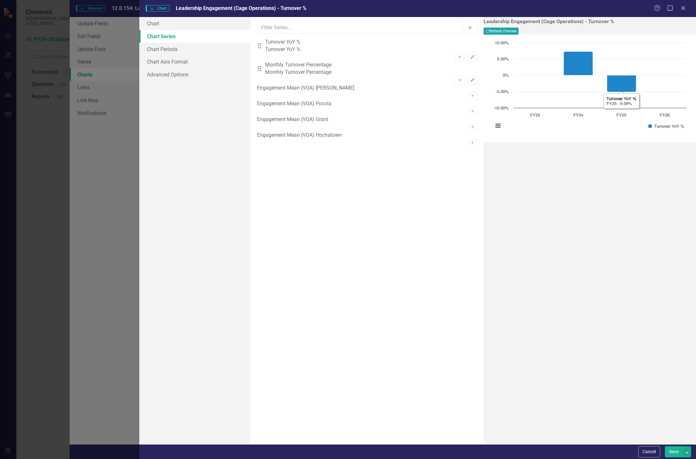
drag, startPoint x: 658, startPoint y: 24, endPoint x: 659, endPoint y: 27, distance: 3.6
click at [658, 25] on div "Leadership Engagement (Cage Operations) - Turnover % Recalculate Refresh Preview" at bounding box center [590, 27] width 213 height 16
click at [519, 30] on button "Recalculate Refresh Preview" at bounding box center [501, 31] width 35 height 7
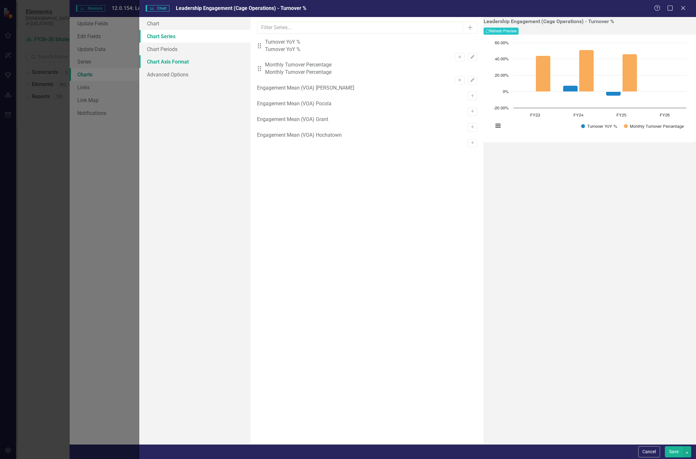
click at [164, 64] on link "Chart Axis Format" at bounding box center [194, 61] width 111 height 13
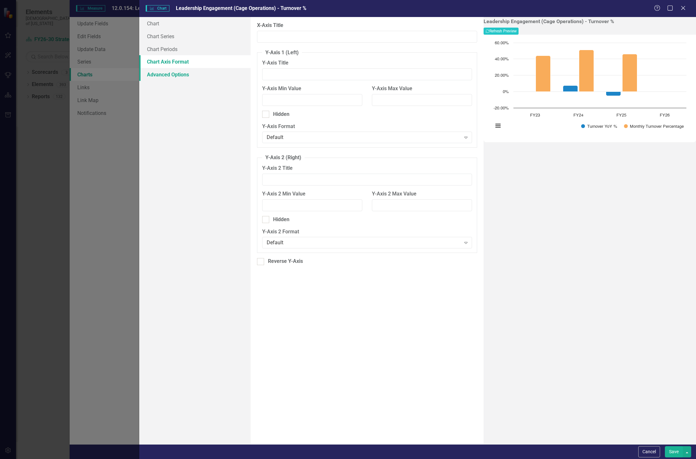
click at [163, 76] on link "Advanced Options" at bounding box center [194, 74] width 111 height 13
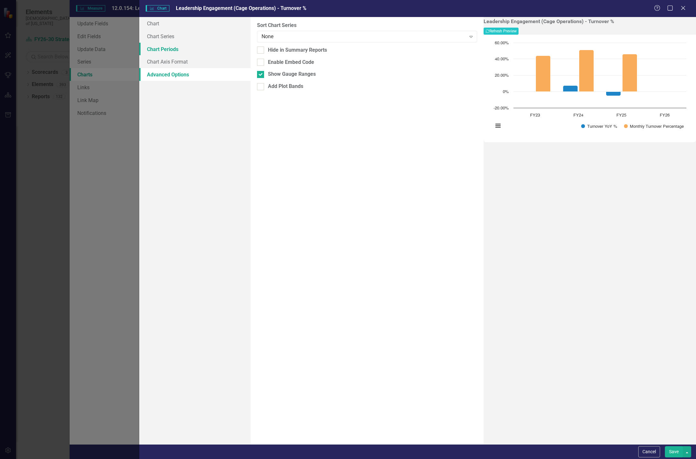
click at [161, 48] on link "Chart Periods" at bounding box center [194, 49] width 111 height 13
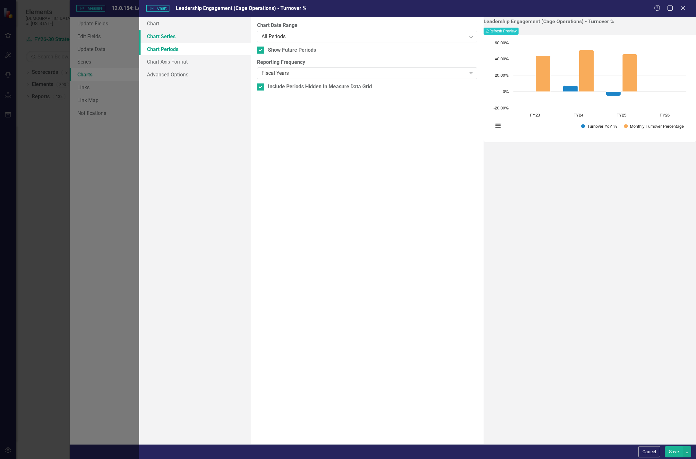
click at [161, 37] on link "Chart Series" at bounding box center [194, 36] width 111 height 13
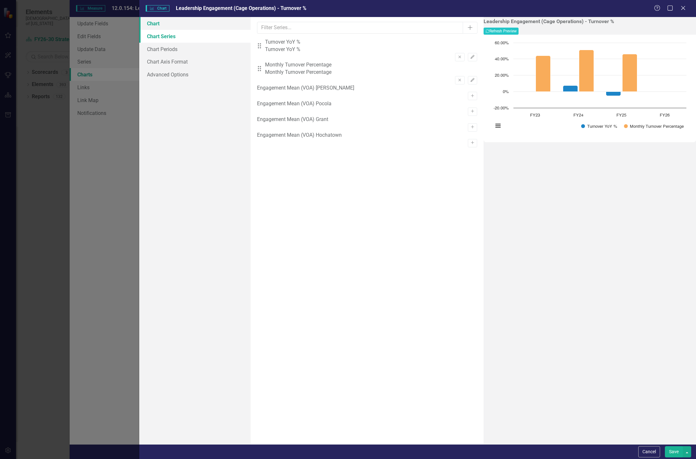
click at [157, 23] on link "Chart" at bounding box center [194, 23] width 111 height 13
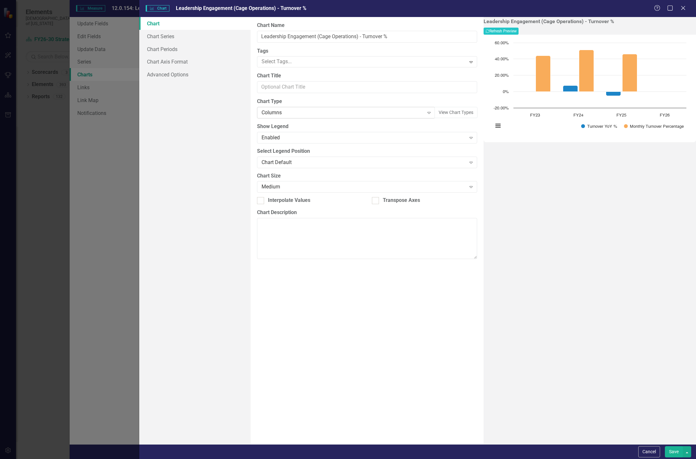
click at [426, 113] on icon "Expand" at bounding box center [429, 112] width 6 height 5
click at [442, 109] on button "View Chart Types" at bounding box center [456, 113] width 43 height 12
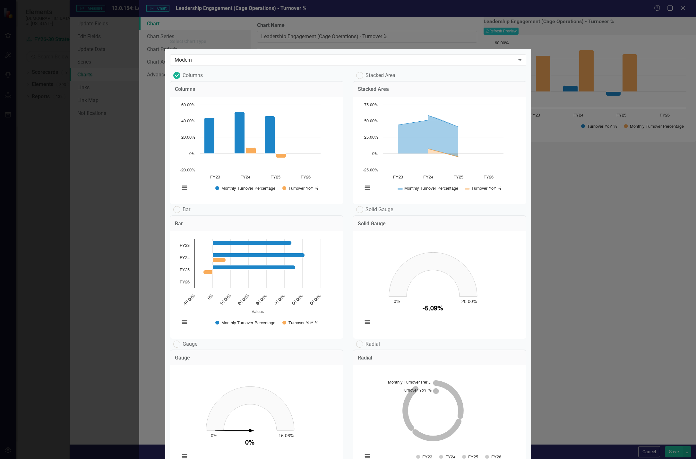
scroll to position [0, 0]
click at [209, 59] on div "Modern" at bounding box center [345, 59] width 341 height 7
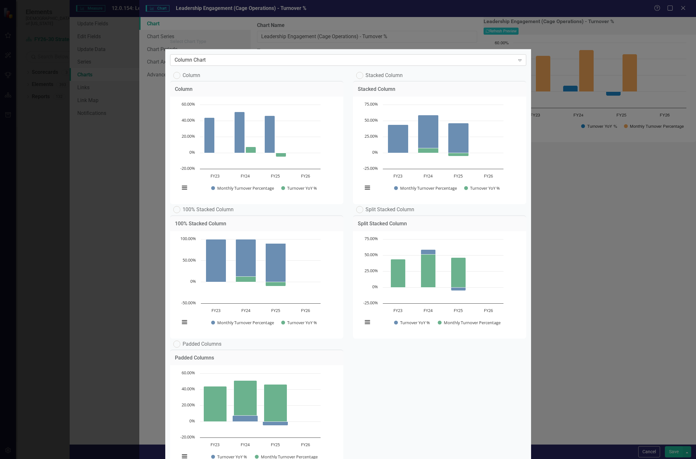
click at [257, 61] on div "Column Chart" at bounding box center [345, 59] width 341 height 7
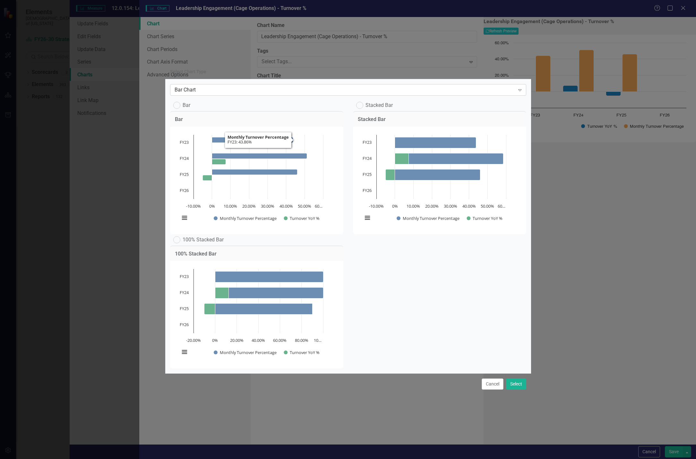
click at [205, 86] on div "Bar Chart" at bounding box center [345, 89] width 341 height 7
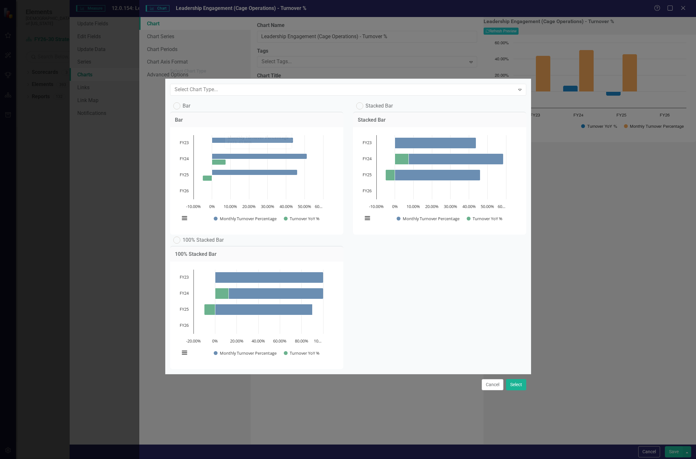
scroll to position [20, 0]
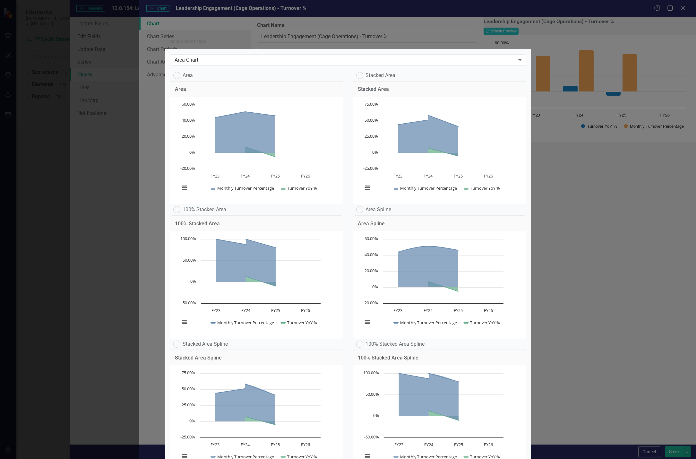
scroll to position [0, 0]
click at [211, 62] on div "Area Chart" at bounding box center [345, 59] width 341 height 7
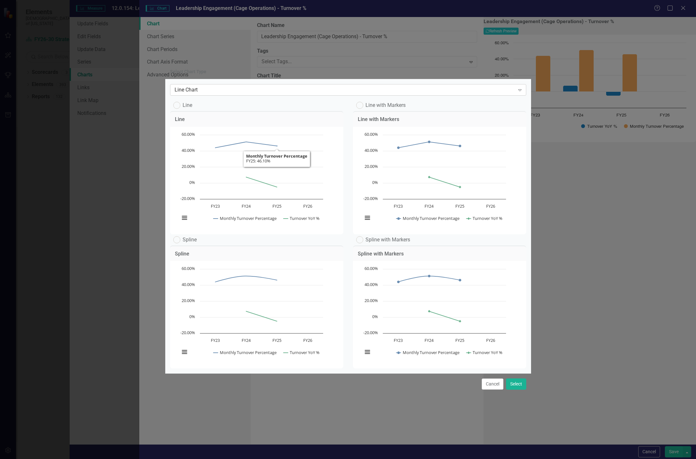
click at [248, 86] on div "Line Chart" at bounding box center [345, 89] width 341 height 7
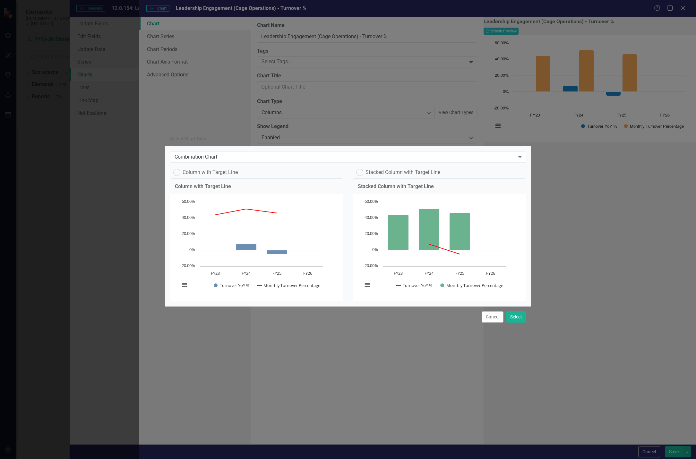
click at [368, 169] on label "Stacked Column with Target Line" at bounding box center [398, 172] width 84 height 7
click at [361, 169] on input "Stacked Column with Target Line" at bounding box center [358, 171] width 4 height 4
radio input "true"
click at [517, 320] on button "Select" at bounding box center [516, 316] width 20 height 11
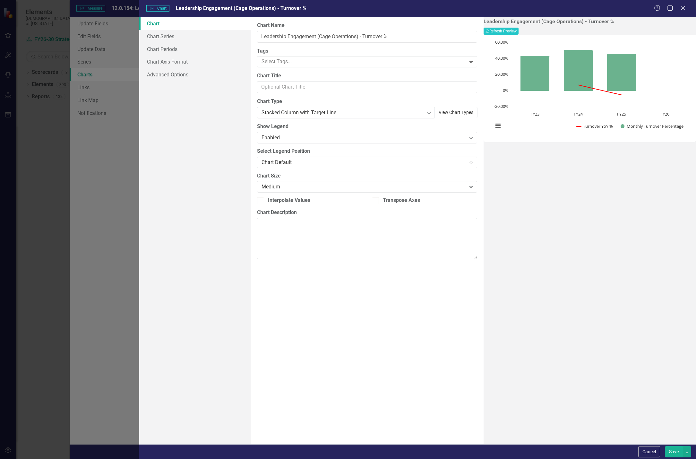
click at [444, 113] on button "View Chart Types" at bounding box center [456, 112] width 43 height 11
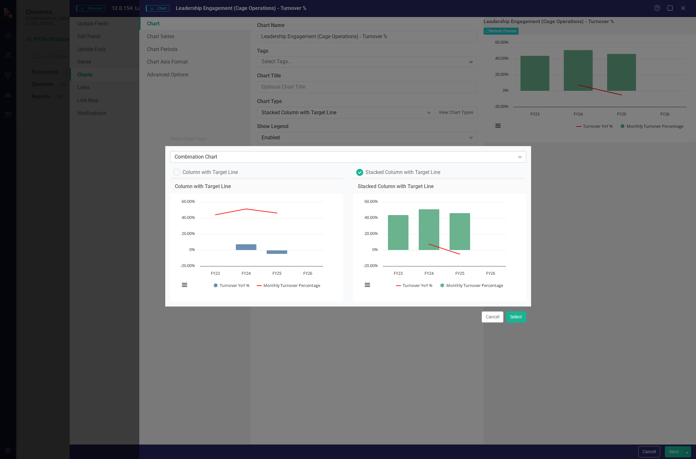
click at [191, 154] on div "Combination Chart" at bounding box center [345, 156] width 341 height 7
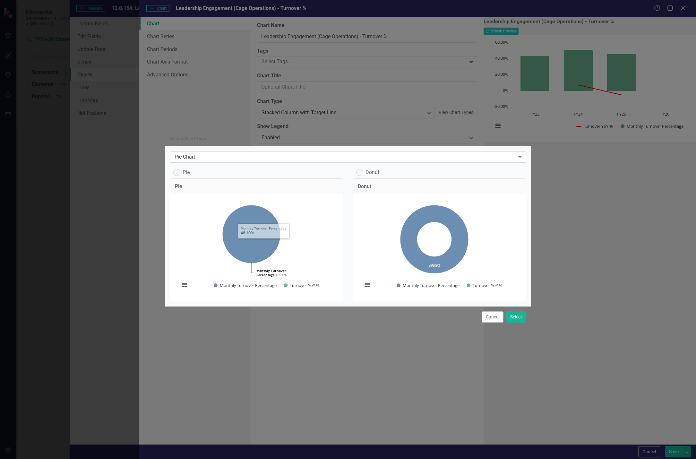
click at [199, 153] on div "Pie Chart" at bounding box center [345, 156] width 341 height 7
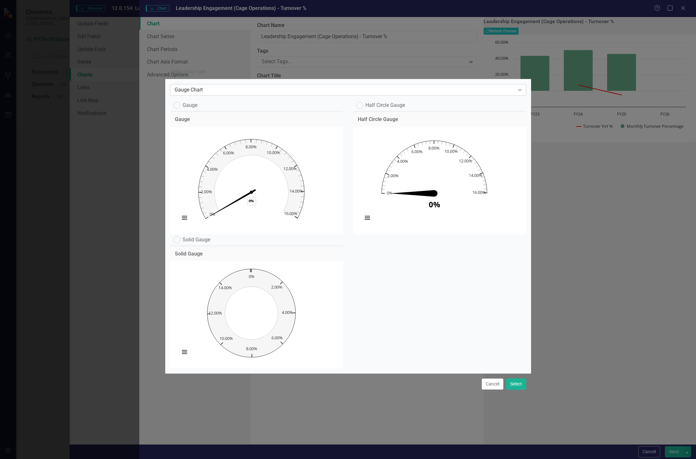
click at [188, 86] on div "Gauge Chart" at bounding box center [345, 89] width 341 height 7
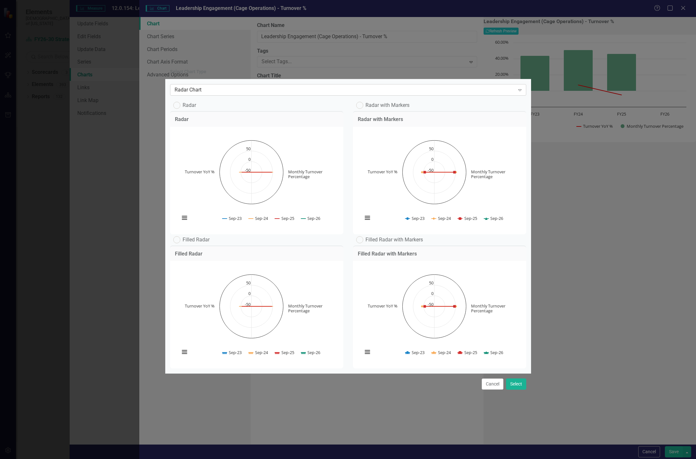
click at [254, 86] on div "Radar Chart" at bounding box center [345, 89] width 341 height 7
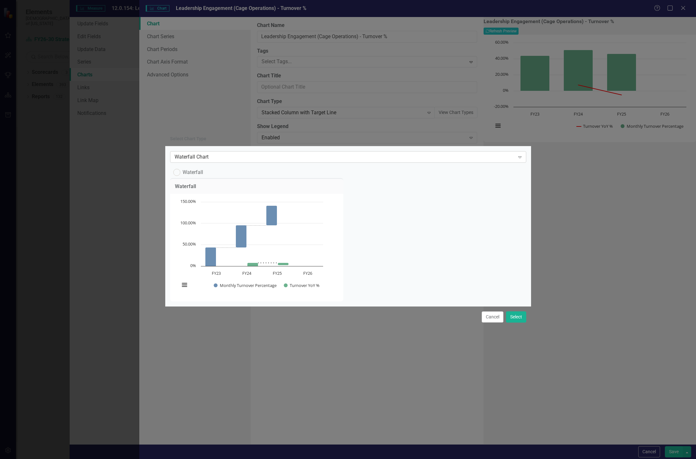
click at [238, 153] on div "Waterfall Chart" at bounding box center [345, 156] width 341 height 7
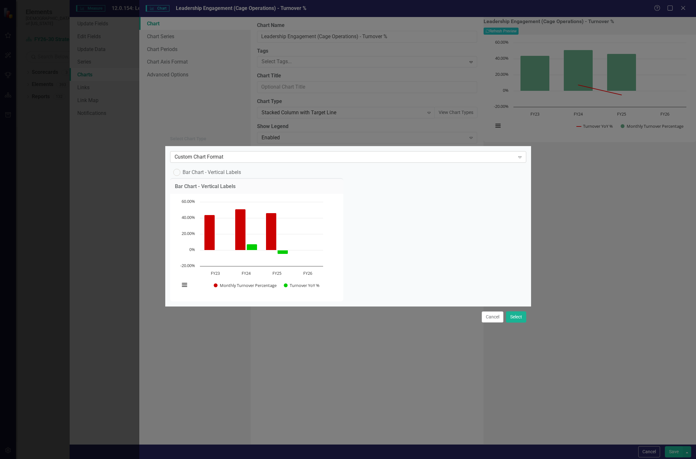
click at [241, 153] on div "Custom Chart Format" at bounding box center [345, 156] width 341 height 7
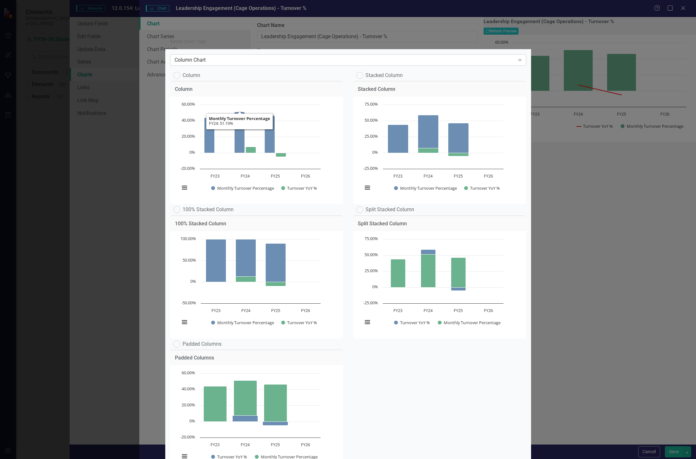
click at [200, 61] on div "Column Chart" at bounding box center [345, 59] width 341 height 7
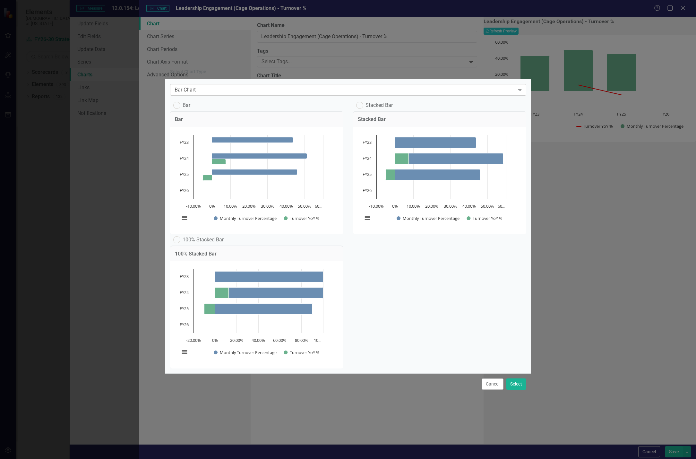
click at [196, 86] on div "Bar Chart" at bounding box center [345, 89] width 341 height 7
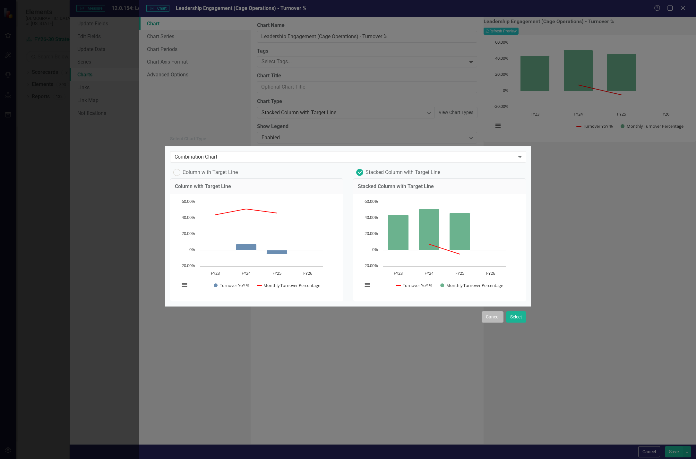
click at [486, 323] on button "Cancel" at bounding box center [493, 316] width 22 height 11
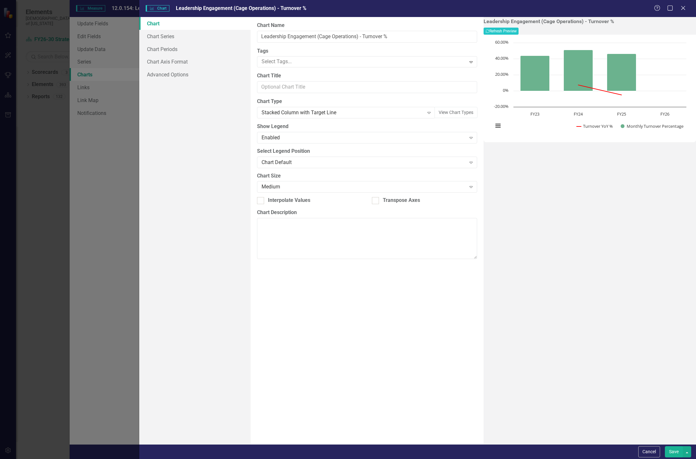
click at [672, 453] on button "Save" at bounding box center [674, 451] width 18 height 11
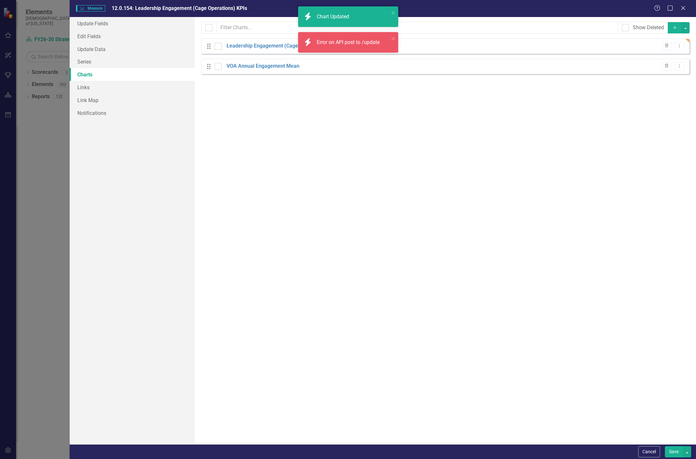
click at [674, 451] on button "Save" at bounding box center [674, 451] width 18 height 11
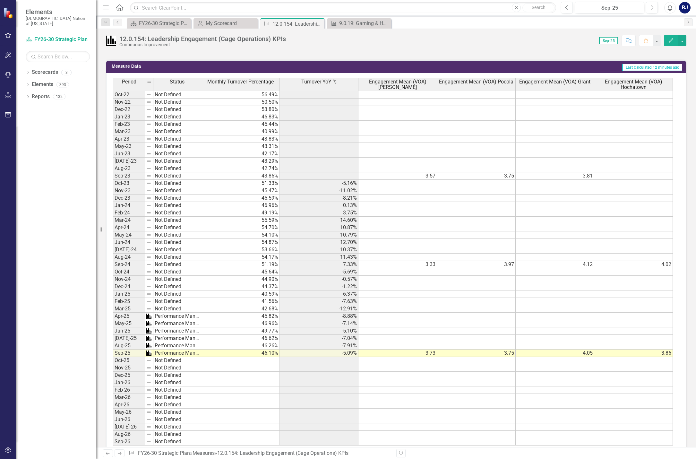
scroll to position [417, 0]
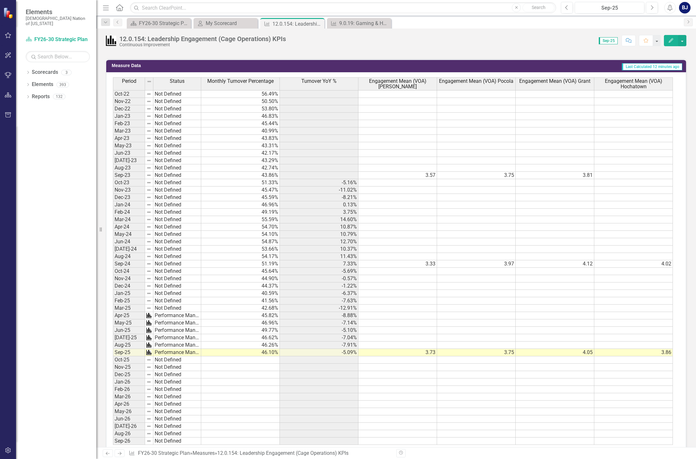
click at [417, 352] on td "3.73" at bounding box center [398, 352] width 79 height 7
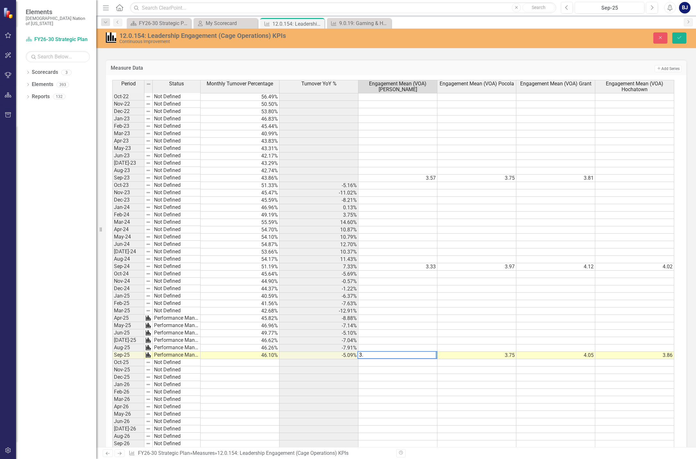
type textarea "3"
type textarea "3.52"
click at [679, 36] on icon "Save" at bounding box center [680, 37] width 6 height 4
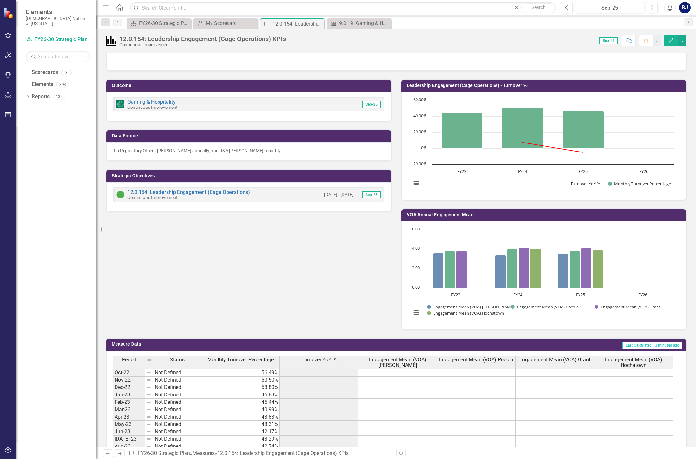
scroll to position [128, 0]
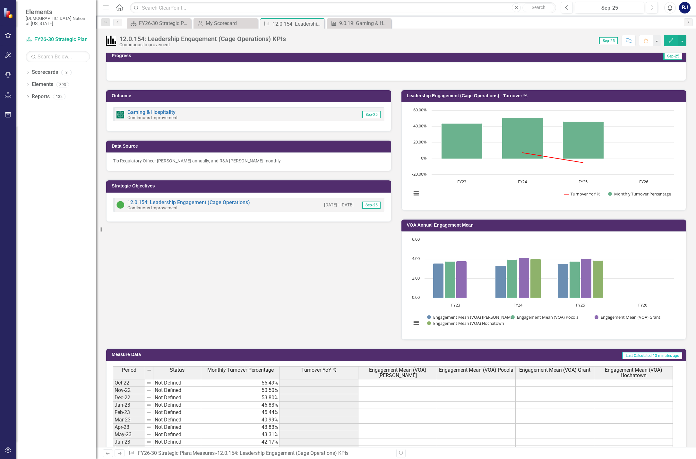
click at [186, 160] on p "Tip Regulatory Officer Kasidy Miller annually, and R&A Jessica Lemke monthly" at bounding box center [249, 161] width 272 height 6
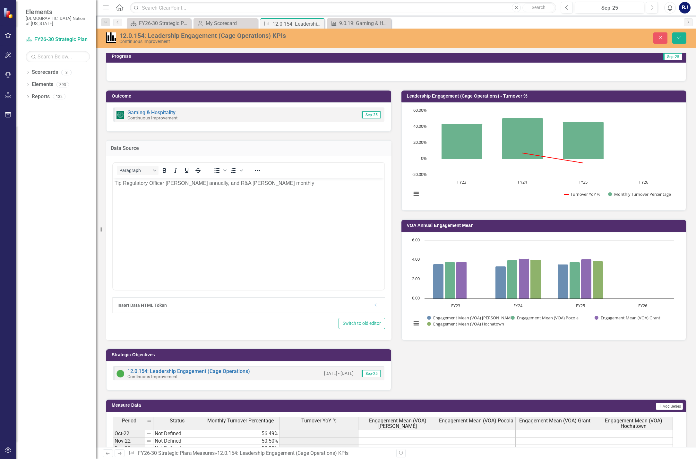
scroll to position [0, 0]
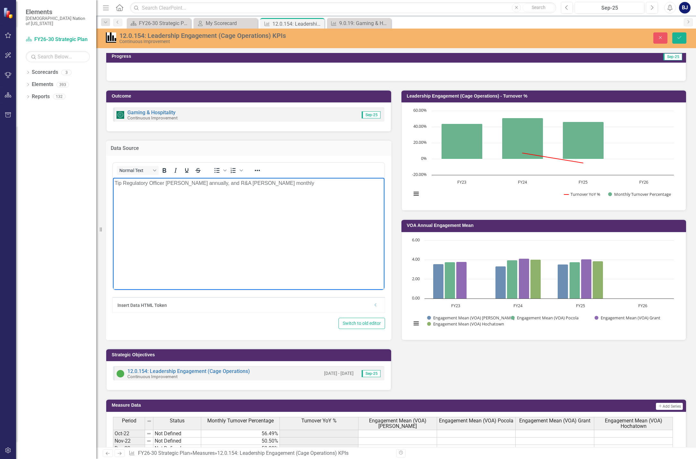
click at [195, 182] on p "Tip Regulatory Officer Kasidy Miller annually, and R&A Jessica Lemke monthly" at bounding box center [249, 183] width 268 height 8
drag, startPoint x: 240, startPoint y: 183, endPoint x: 227, endPoint y: 186, distance: 13.5
click at [227, 186] on p "Tip Regulatory Officer Kasidy Miller VOA annually, and R&A Jessica Lemke monthly" at bounding box center [249, 183] width 268 height 8
click at [188, 197] on p "R&A Jessica Lemke monthly" at bounding box center [249, 196] width 268 height 8
click at [677, 38] on icon "Save" at bounding box center [680, 37] width 6 height 4
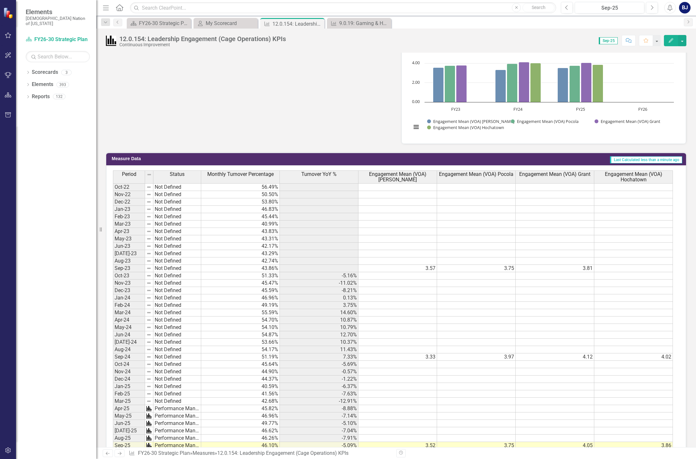
scroll to position [431, 0]
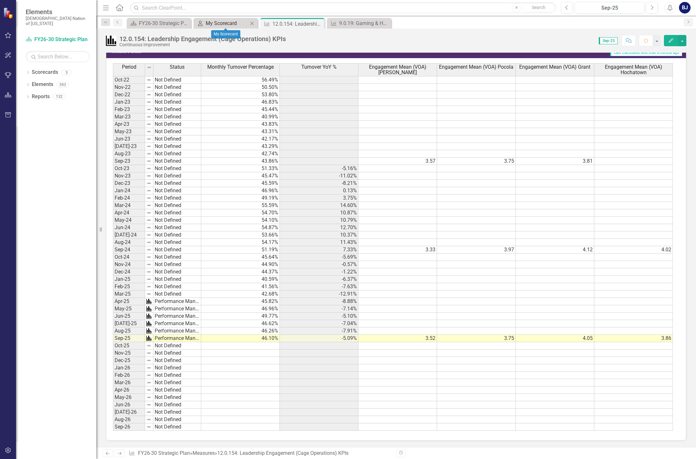
click at [219, 22] on div "My Scorecard" at bounding box center [227, 23] width 42 height 8
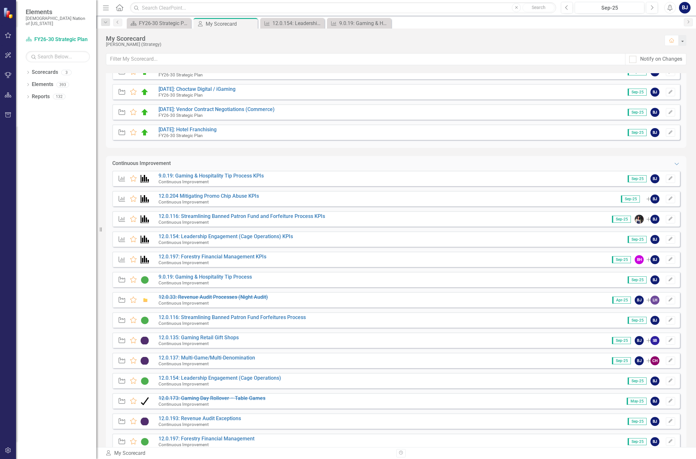
scroll to position [225, 0]
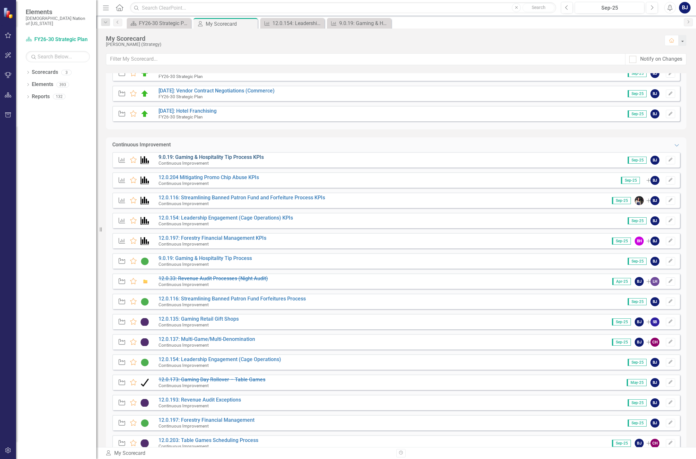
click at [236, 156] on link "9.0.19: Gaming & Hospitality Tip Process KPIs" at bounding box center [211, 157] width 105 height 6
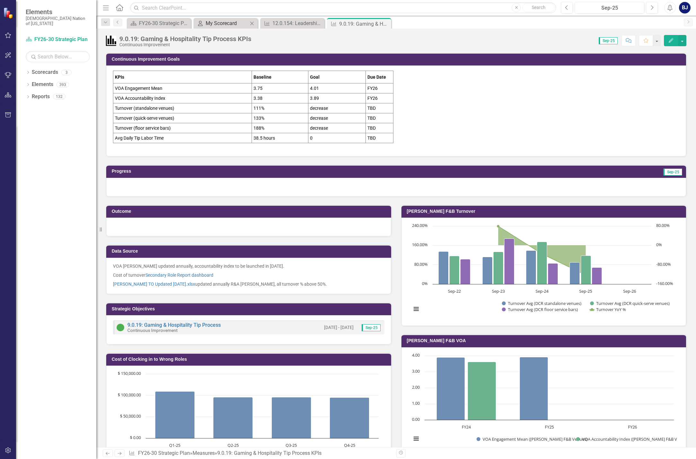
click at [225, 26] on div "My Scorecard" at bounding box center [227, 23] width 42 height 8
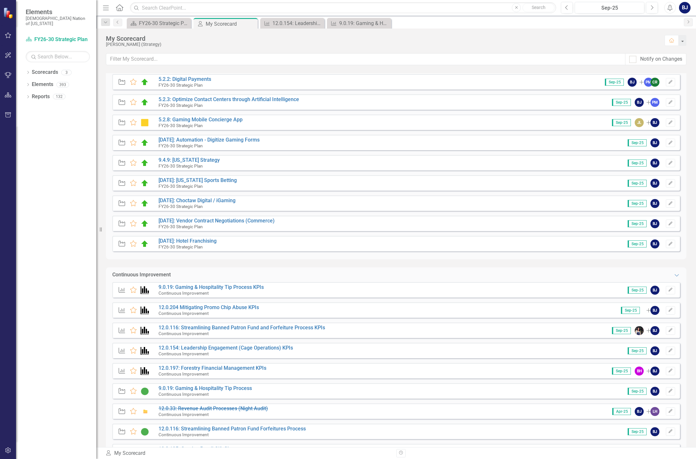
scroll to position [96, 0]
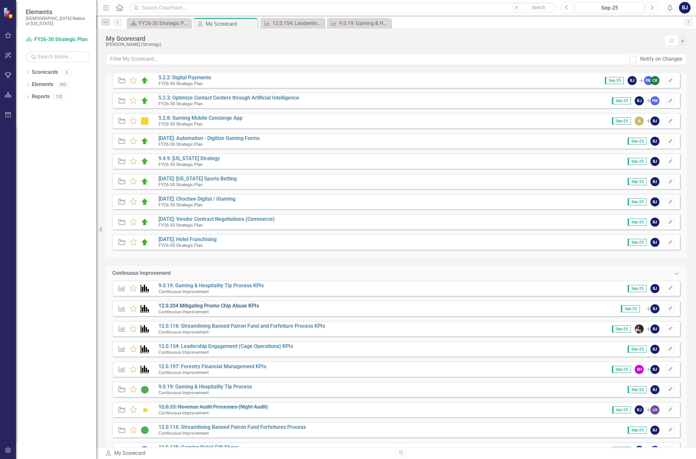
click at [226, 307] on link "12.0.204 Mitigating Promo Chip Abuse KPIs" at bounding box center [209, 306] width 100 height 6
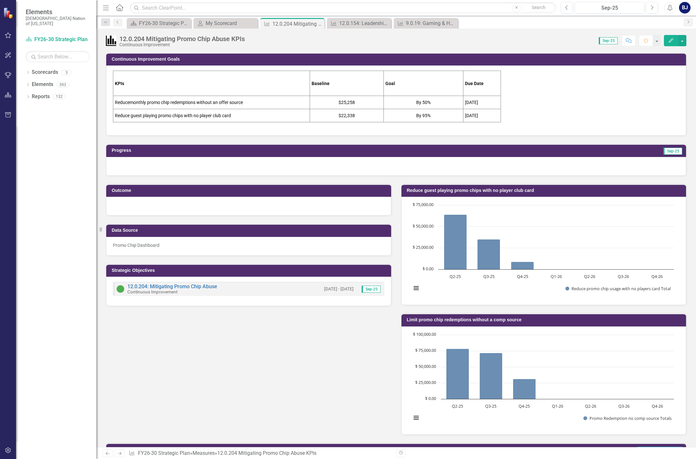
click at [316, 357] on div "Outcome Data Source Promo Chip Dashboard Strategic Objectives 12.0.204: Mitigat…" at bounding box center [396, 305] width 590 height 259
click at [250, 101] on td "Reduce monthly promo chip redemptions without an offer source" at bounding box center [211, 102] width 197 height 13
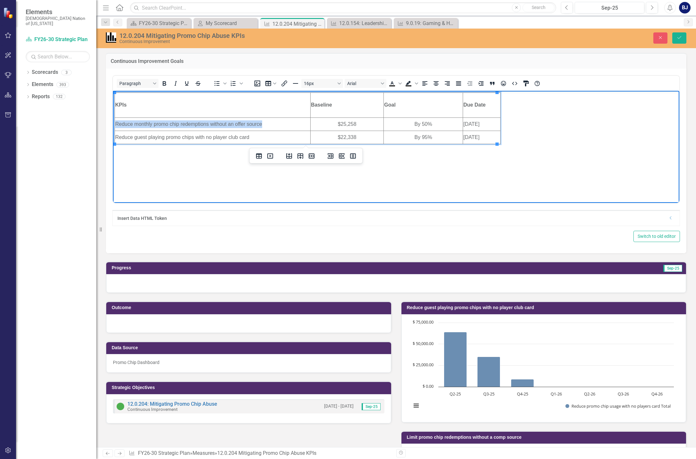
drag, startPoint x: 266, startPoint y: 122, endPoint x: 117, endPoint y: 124, distance: 149.0
click at [117, 124] on td "Reduce monthly promo chip redemptions without an offer source" at bounding box center [213, 123] width 196 height 13
copy td "Reduce monthly promo chip redemptions without an offer source"
drag, startPoint x: 260, startPoint y: 137, endPoint x: 115, endPoint y: 137, distance: 145.4
click at [115, 137] on td "Reduce guest playing promo chips with no player club card" at bounding box center [213, 136] width 196 height 13
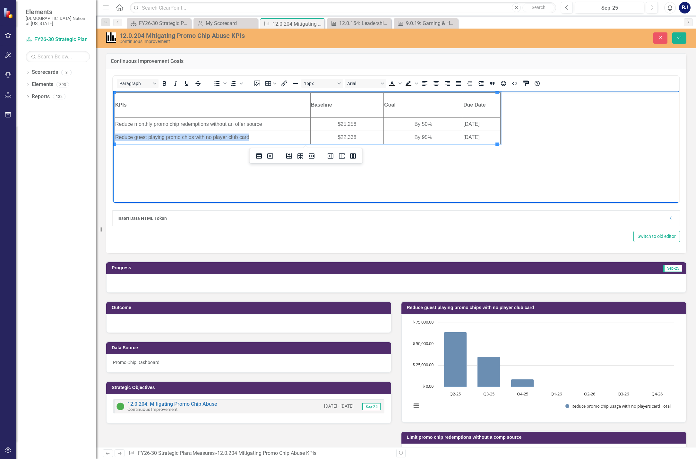
copy td "Reduce guest playing promo chips with no player club card"
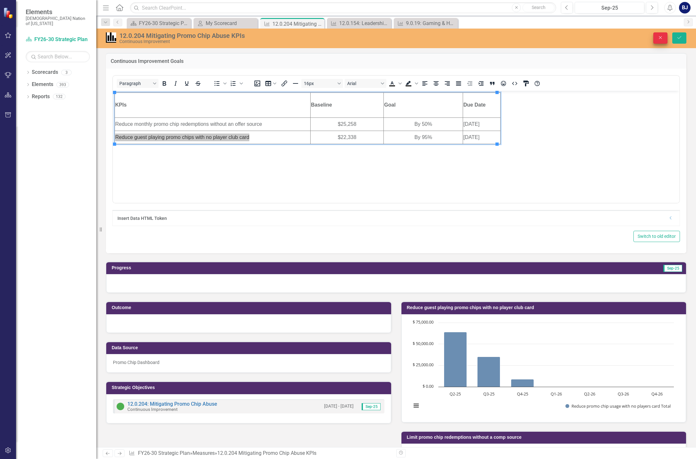
click at [661, 35] on icon "Close" at bounding box center [661, 37] width 6 height 4
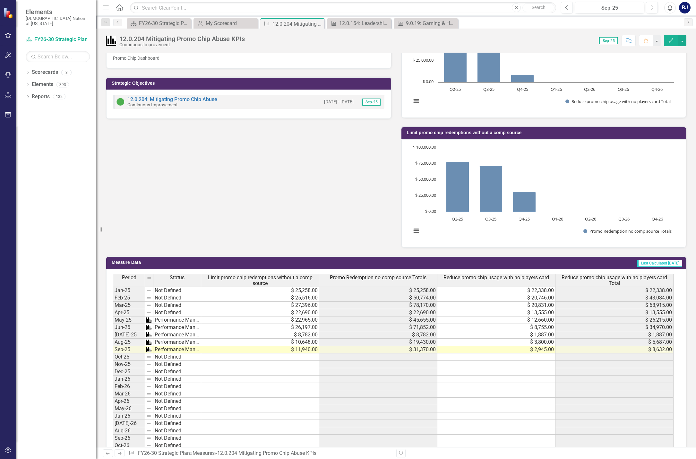
scroll to position [206, 0]
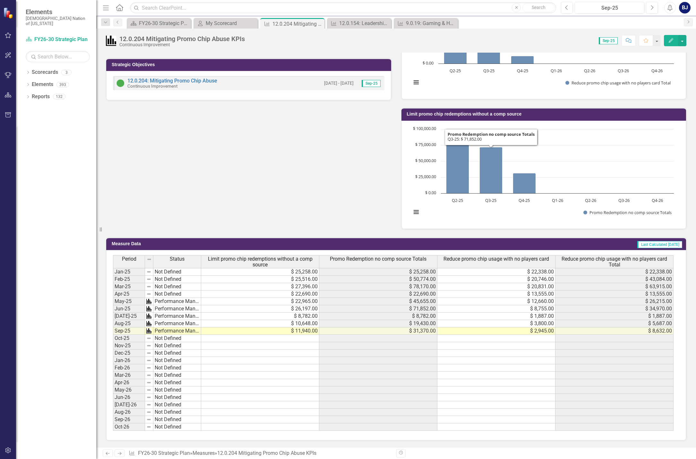
click at [325, 196] on div "Outcome Data Source Promo Chip Dashboard Strategic Objectives 12.0.204: Mitigat…" at bounding box center [396, 99] width 590 height 259
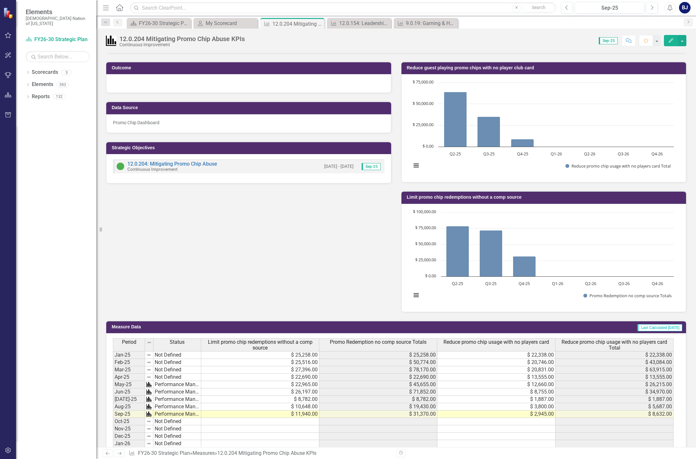
scroll to position [0, 0]
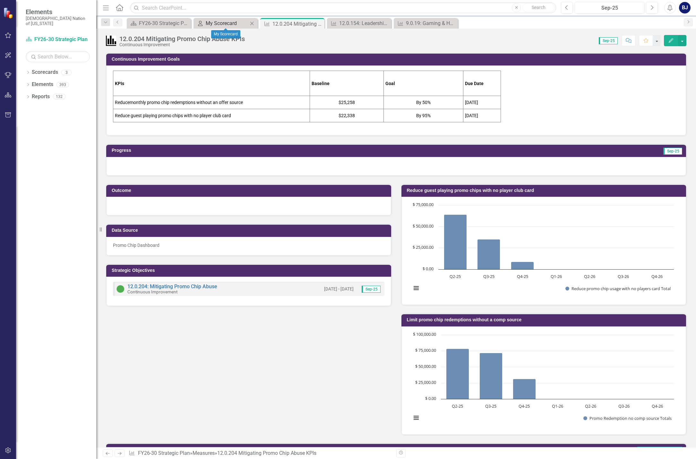
click at [239, 23] on div "My Scorecard" at bounding box center [227, 23] width 42 height 8
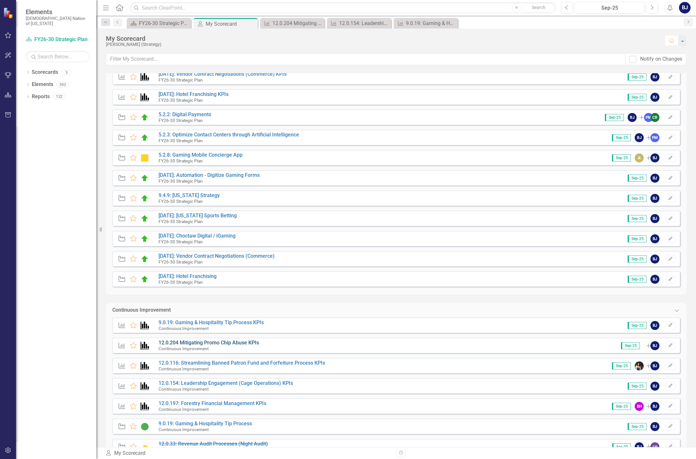
scroll to position [64, 0]
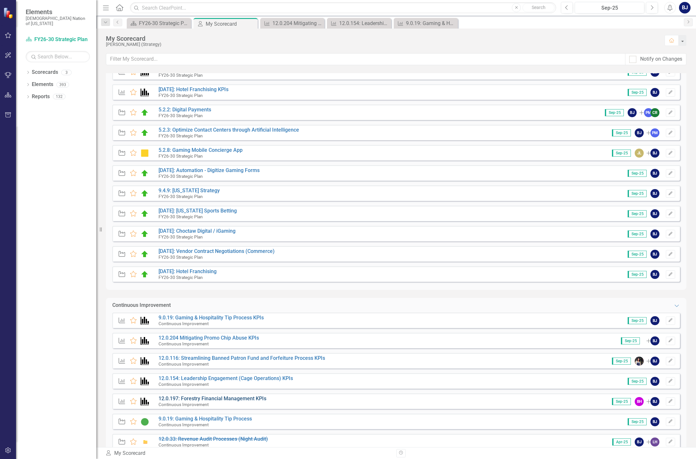
click at [213, 396] on link "12.0.197: Forestry Financial Management KPIs" at bounding box center [213, 398] width 108 height 6
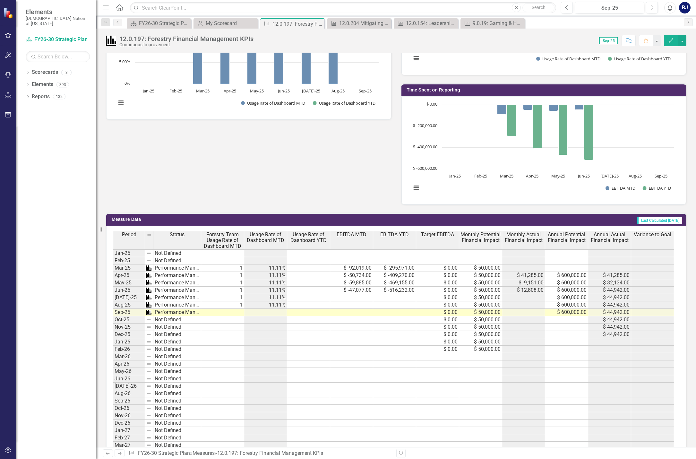
scroll to position [353, 0]
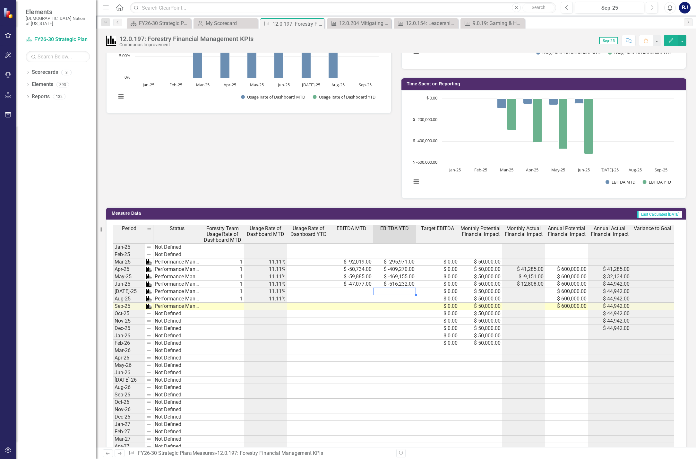
click at [395, 291] on td at bounding box center [394, 291] width 43 height 7
click at [361, 290] on td at bounding box center [351, 291] width 43 height 7
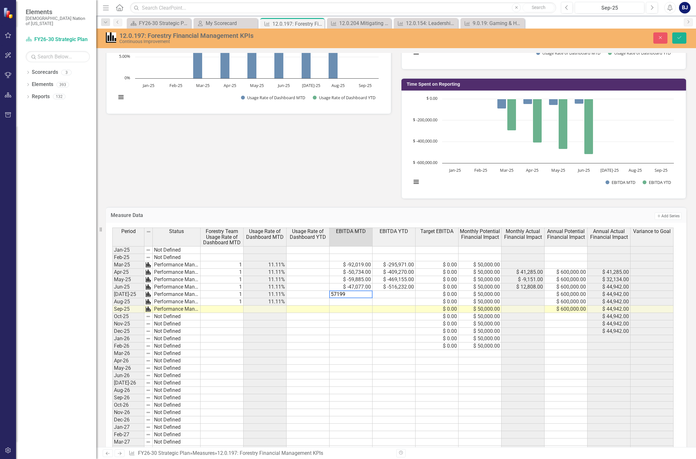
type textarea "57199"
click at [398, 294] on td at bounding box center [394, 294] width 43 height 7
click at [343, 293] on td "$ 57,199.00" at bounding box center [351, 294] width 43 height 7
click at [349, 294] on td "$ 57,199.00" at bounding box center [351, 294] width 43 height 7
click at [350, 294] on td "$ 57,199.00" at bounding box center [351, 294] width 43 height 7
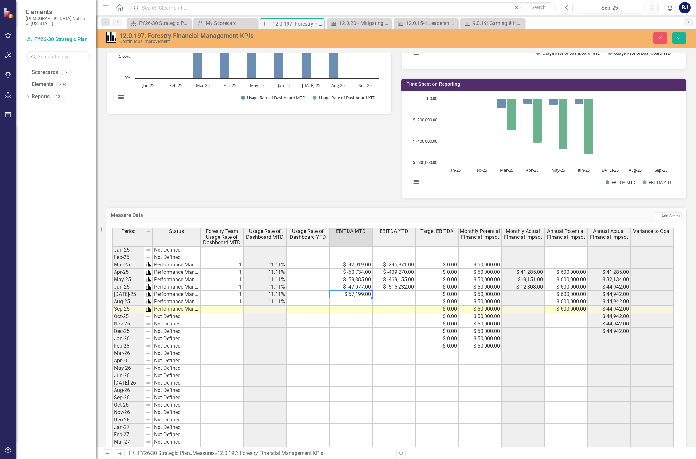
click at [350, 294] on td "$ 57,199.00" at bounding box center [351, 294] width 43 height 7
click at [331, 293] on textarea "57199" at bounding box center [350, 295] width 43 height 8
type textarea "-57199"
click at [395, 293] on td at bounding box center [394, 294] width 43 height 7
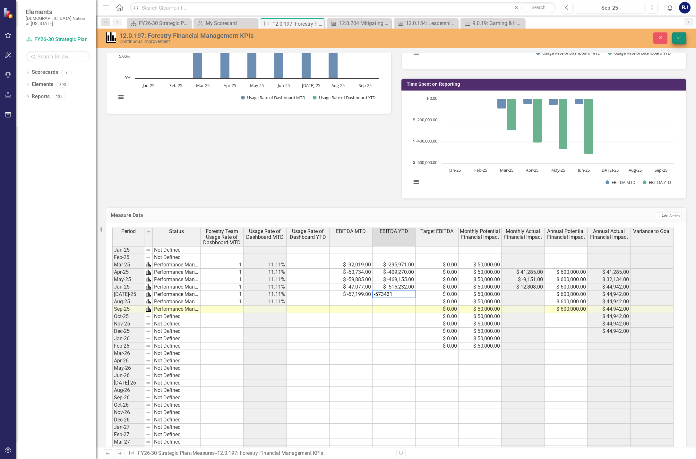
type textarea "-573431"
click at [681, 40] on icon "Save" at bounding box center [680, 37] width 6 height 4
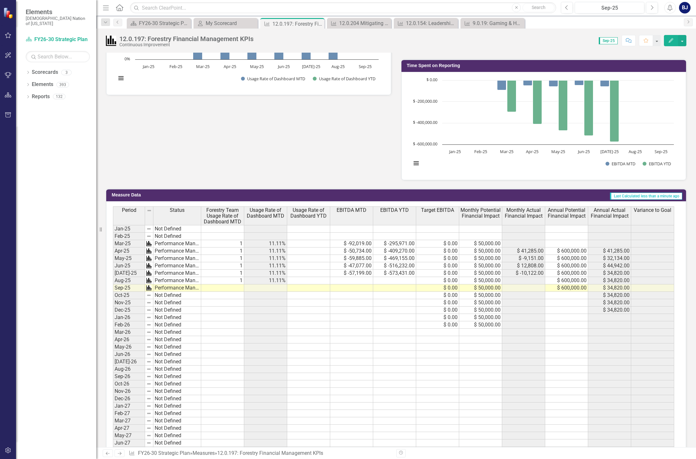
scroll to position [385, 0]
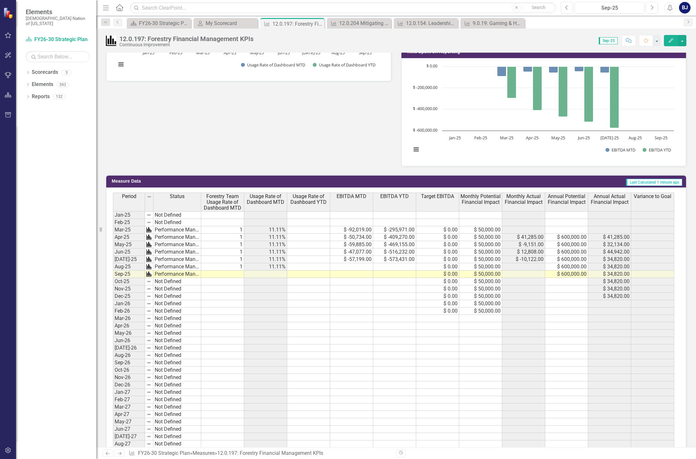
click at [365, 265] on td at bounding box center [351, 266] width 43 height 7
type textarea "5"
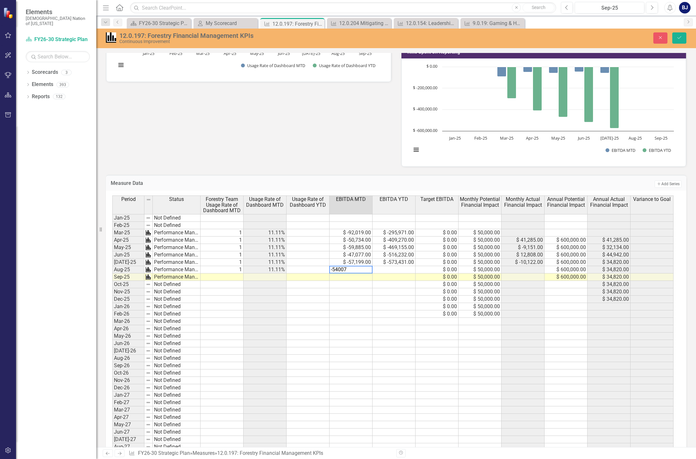
type textarea "-54007"
click at [386, 270] on td at bounding box center [394, 269] width 43 height 7
click at [405, 269] on td at bounding box center [394, 269] width 43 height 7
type textarea "627438"
click at [357, 279] on td at bounding box center [351, 277] width 43 height 7
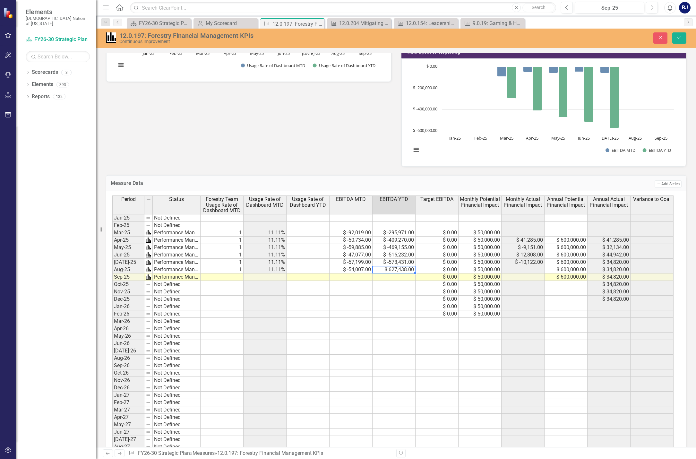
click at [391, 271] on td "$ 627,438.00" at bounding box center [394, 269] width 43 height 7
click at [375, 270] on textarea "627438" at bounding box center [393, 270] width 43 height 8
type textarea "-627438"
click at [680, 34] on button "Save" at bounding box center [680, 37] width 14 height 11
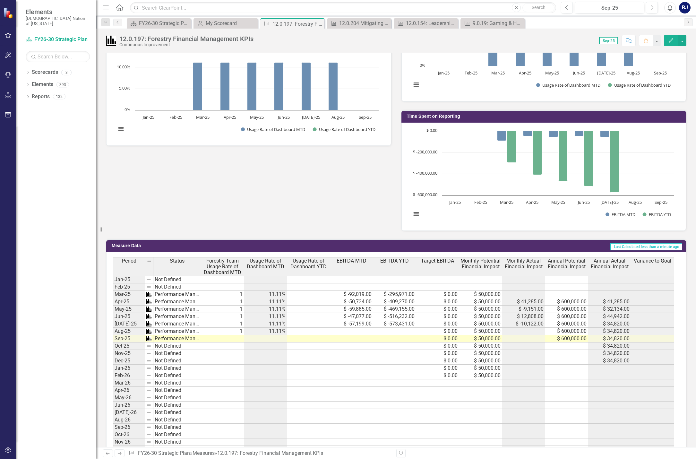
scroll to position [321, 0]
